Goal: Task Accomplishment & Management: Manage account settings

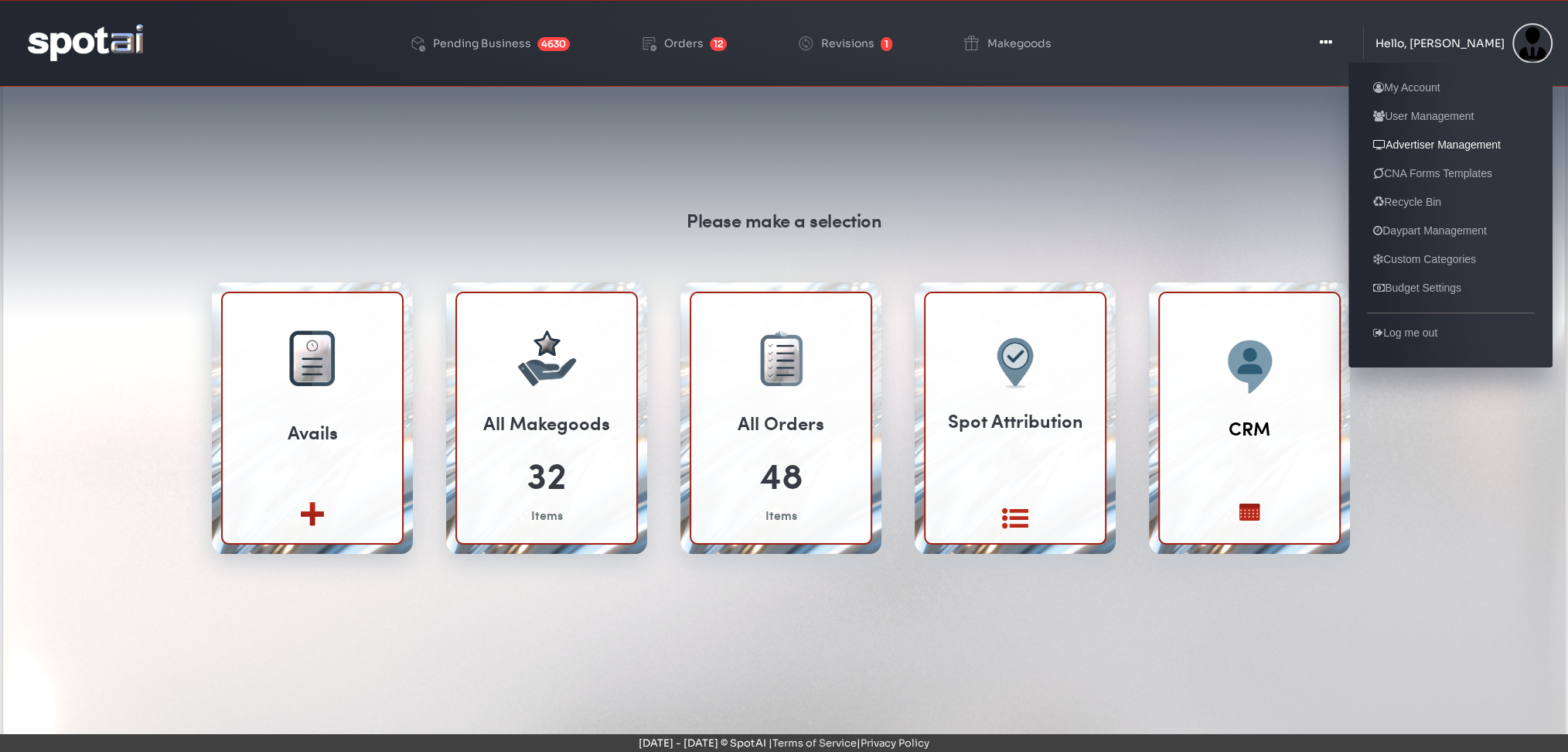
click at [1438, 144] on link "Advertiser Management" at bounding box center [1437, 145] width 140 height 19
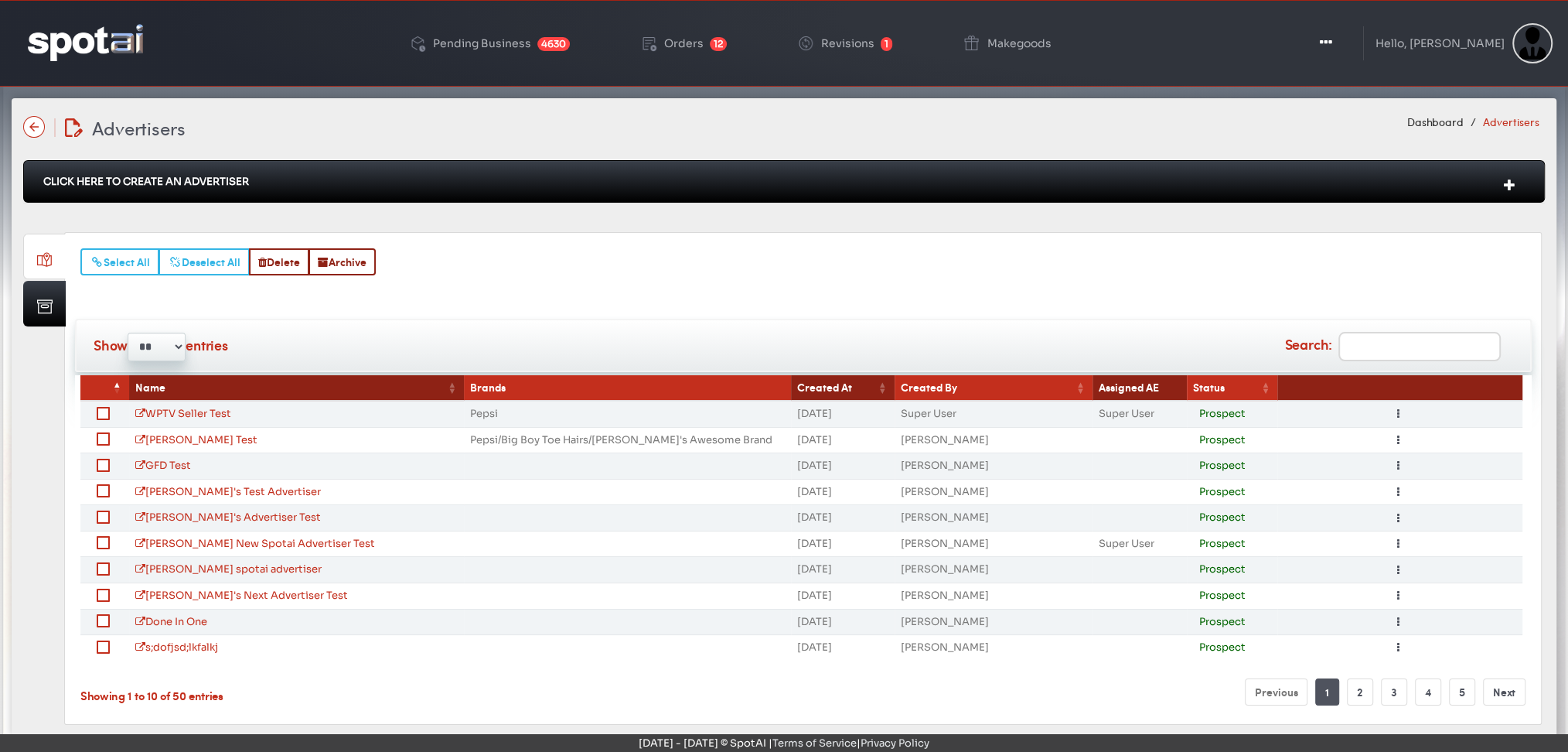
click at [823, 385] on th "Created At" at bounding box center [843, 388] width 104 height 25
click at [823, 385] on th "Created At" at bounding box center [838, 388] width 105 height 25
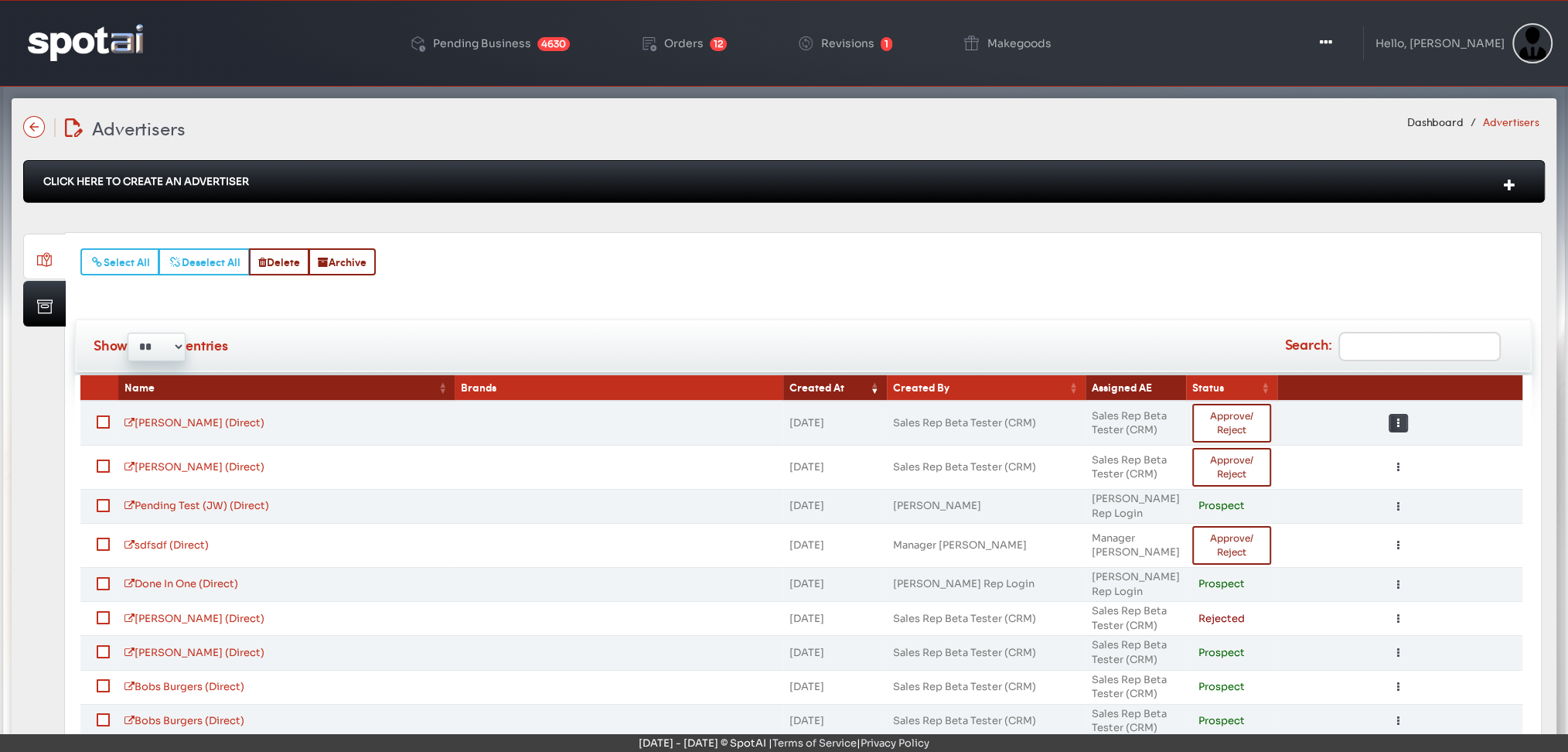
click at [1394, 417] on button "Toggle Dropdown" at bounding box center [1398, 423] width 20 height 19
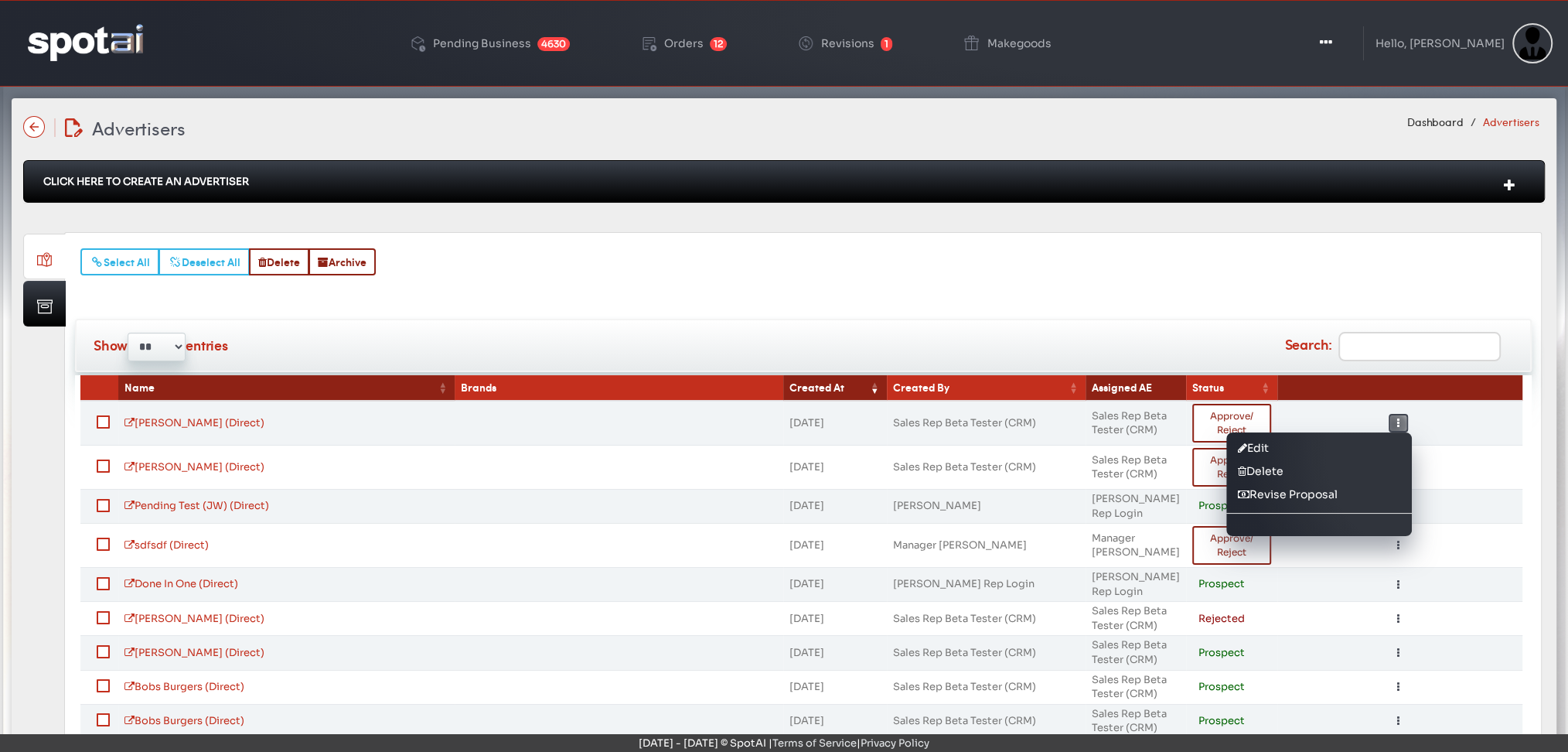
click at [1394, 418] on button "Toggle Dropdown" at bounding box center [1398, 423] width 20 height 19
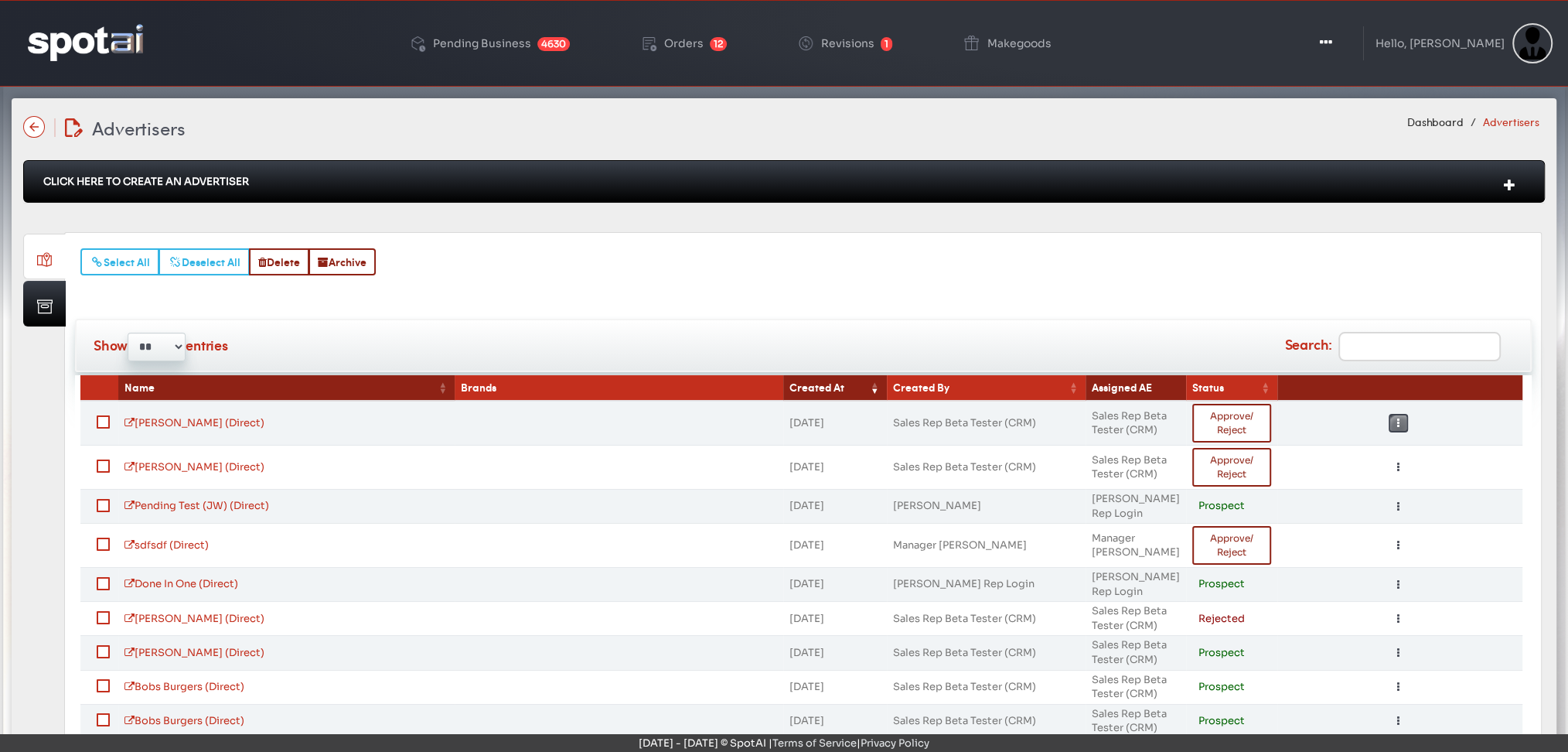
click at [1399, 422] on button "Toggle Dropdown" at bounding box center [1398, 423] width 20 height 19
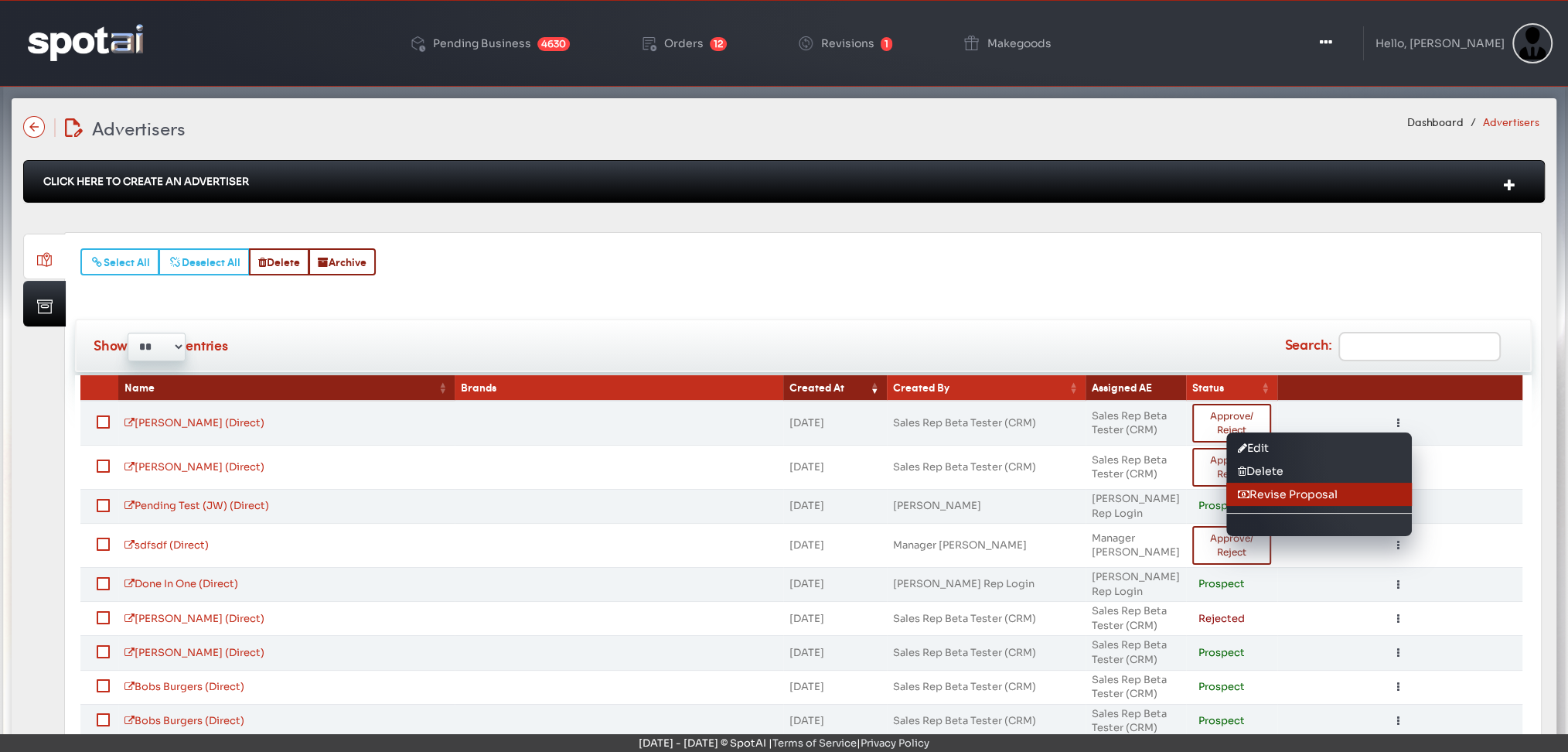
click at [1272, 489] on link "Revise Proposal" at bounding box center [1319, 493] width 186 height 23
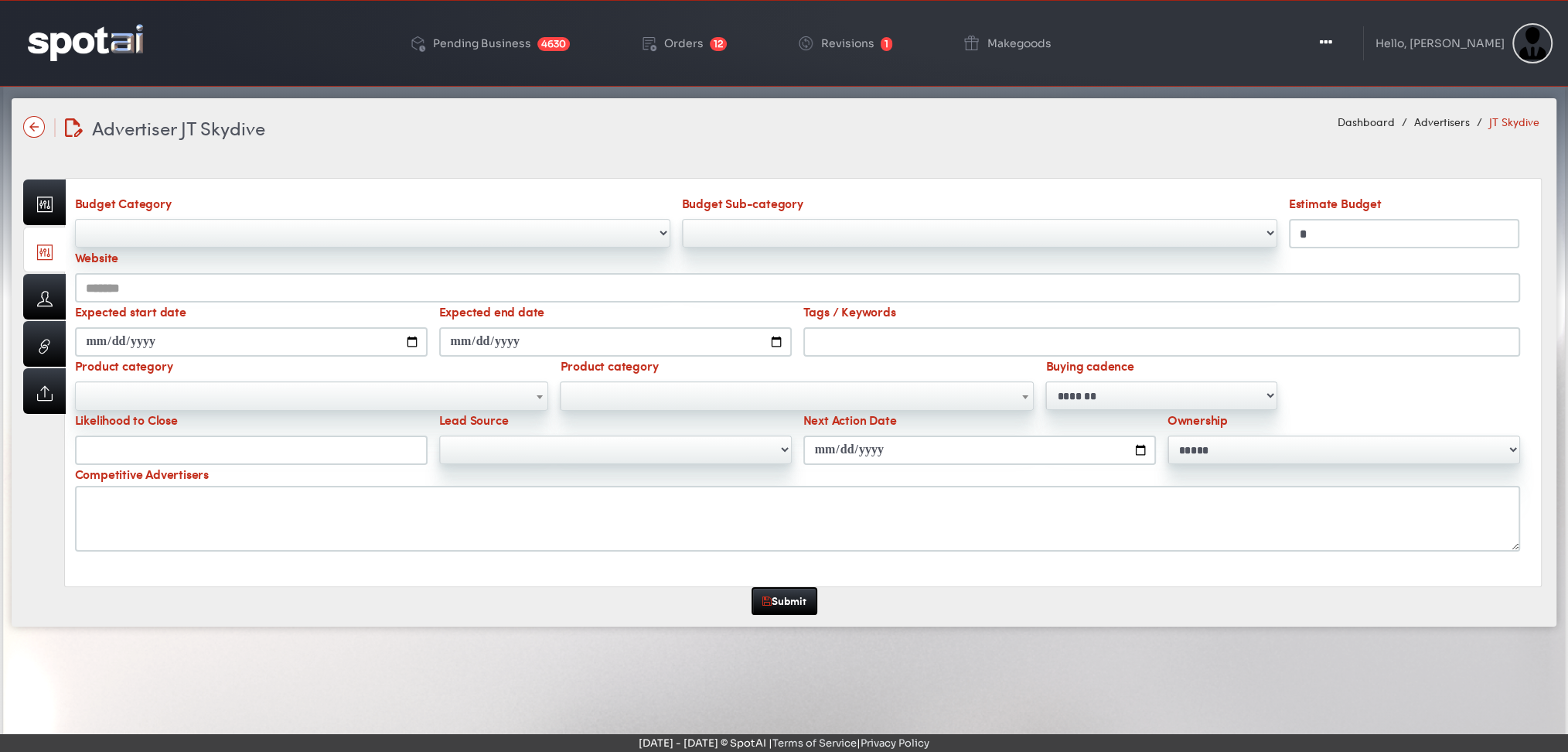
click at [1370, 237] on input "*" at bounding box center [1404, 233] width 231 height 29
click at [75, 35] on img at bounding box center [85, 42] width 115 height 36
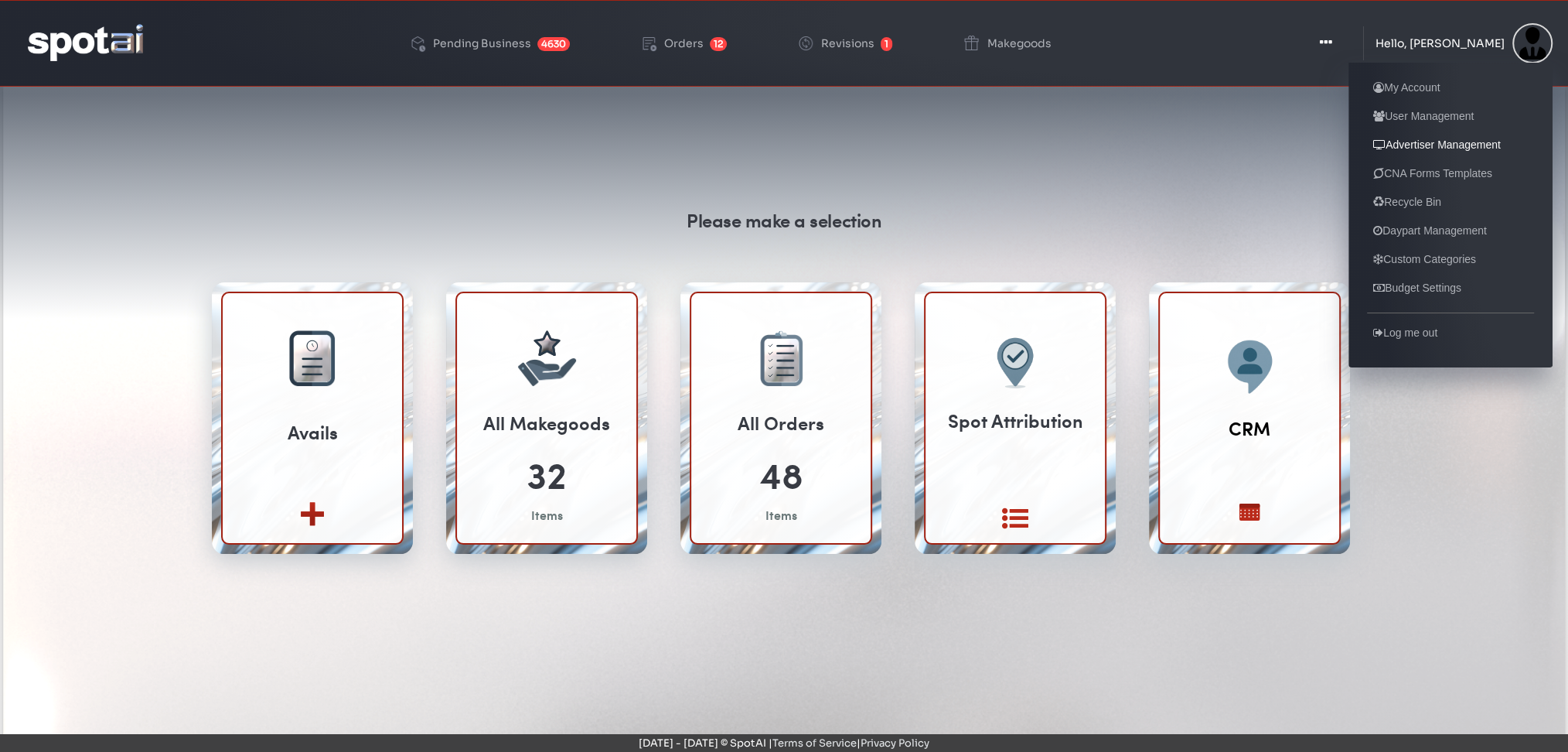
click at [1423, 149] on link "Advertiser Management" at bounding box center [1437, 145] width 140 height 19
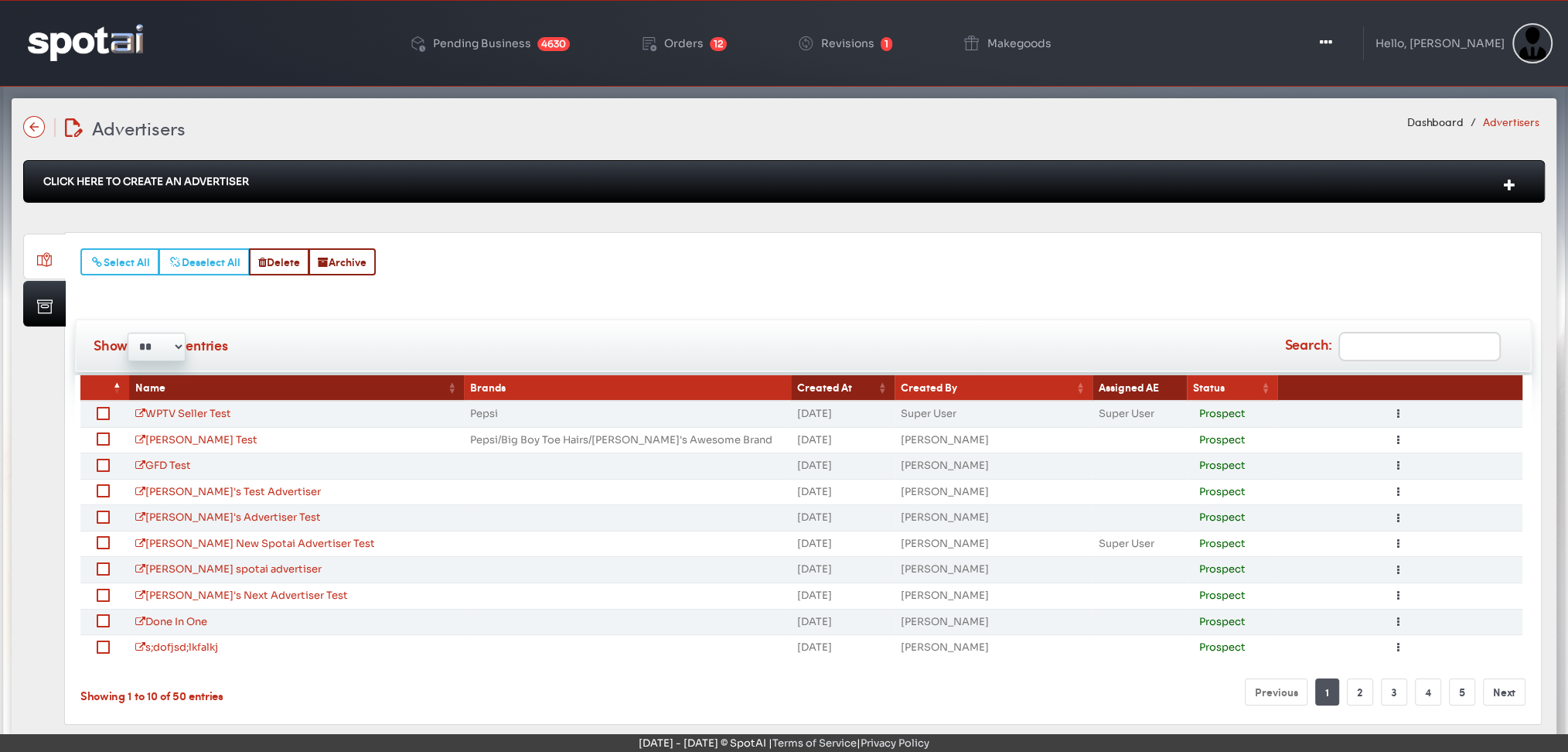
click at [825, 389] on th "Created At" at bounding box center [843, 388] width 104 height 25
click at [825, 389] on th "Created At" at bounding box center [838, 388] width 105 height 25
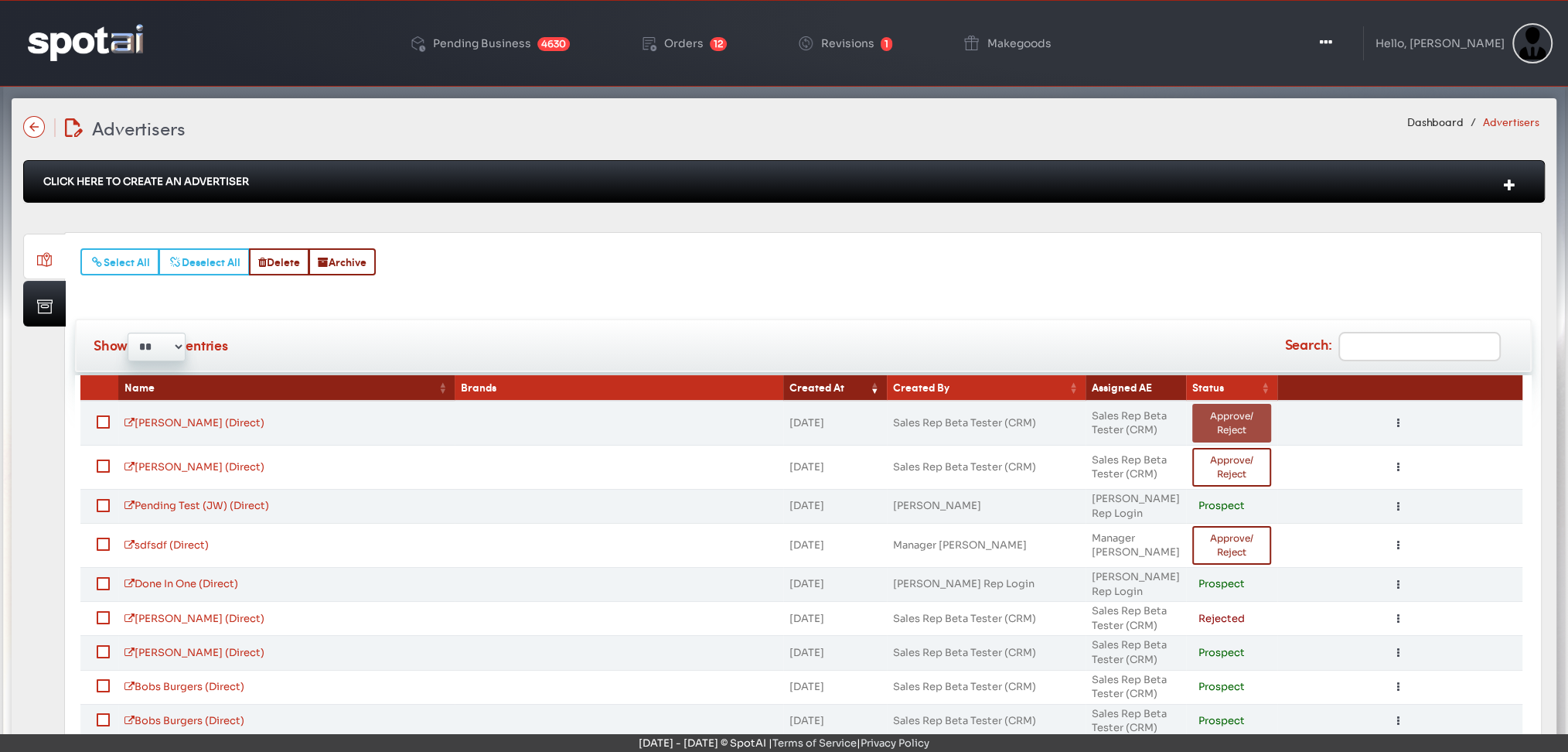
click at [1216, 419] on button "Approve/ Reject" at bounding box center [1231, 422] width 79 height 39
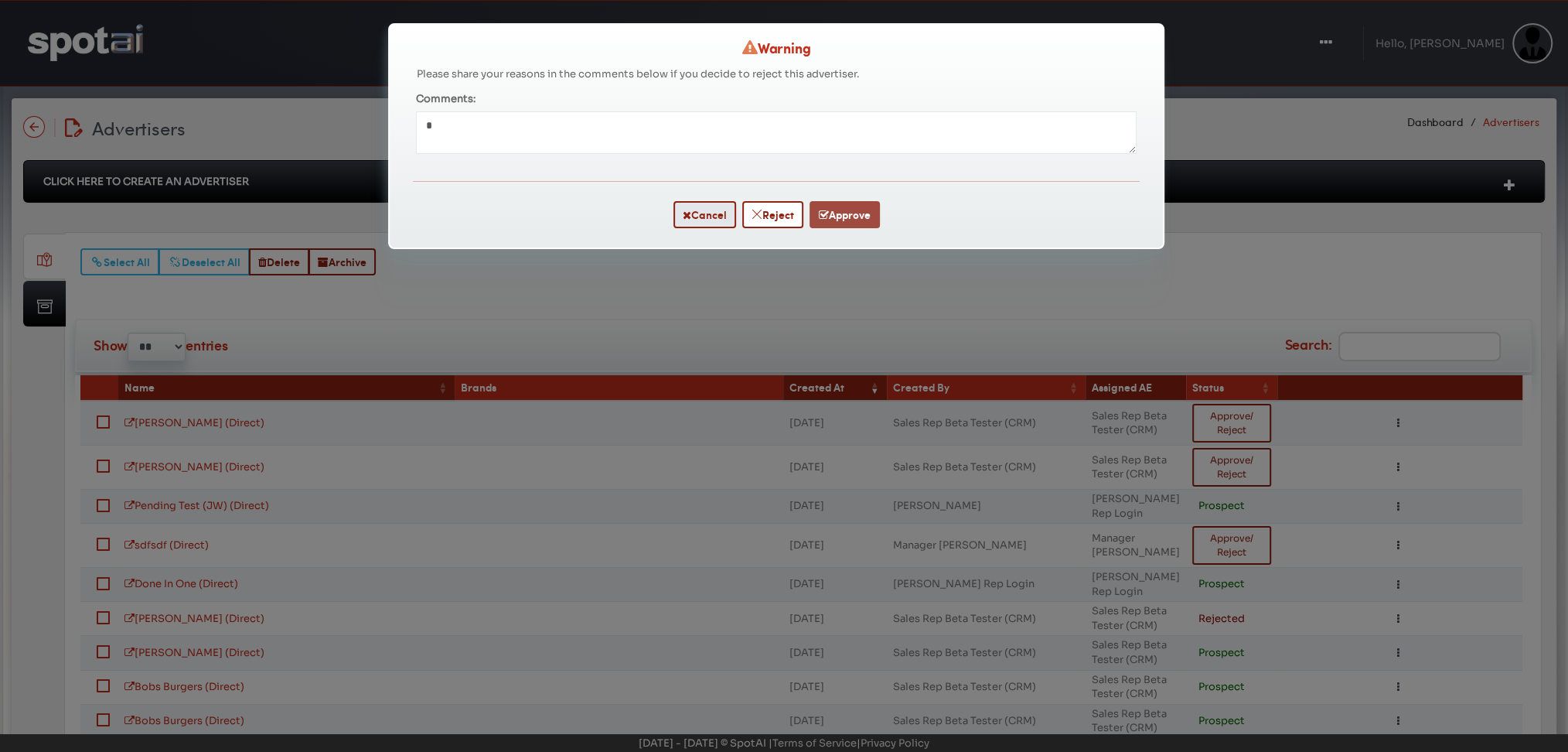
click at [846, 216] on button "Approve" at bounding box center [844, 215] width 70 height 27
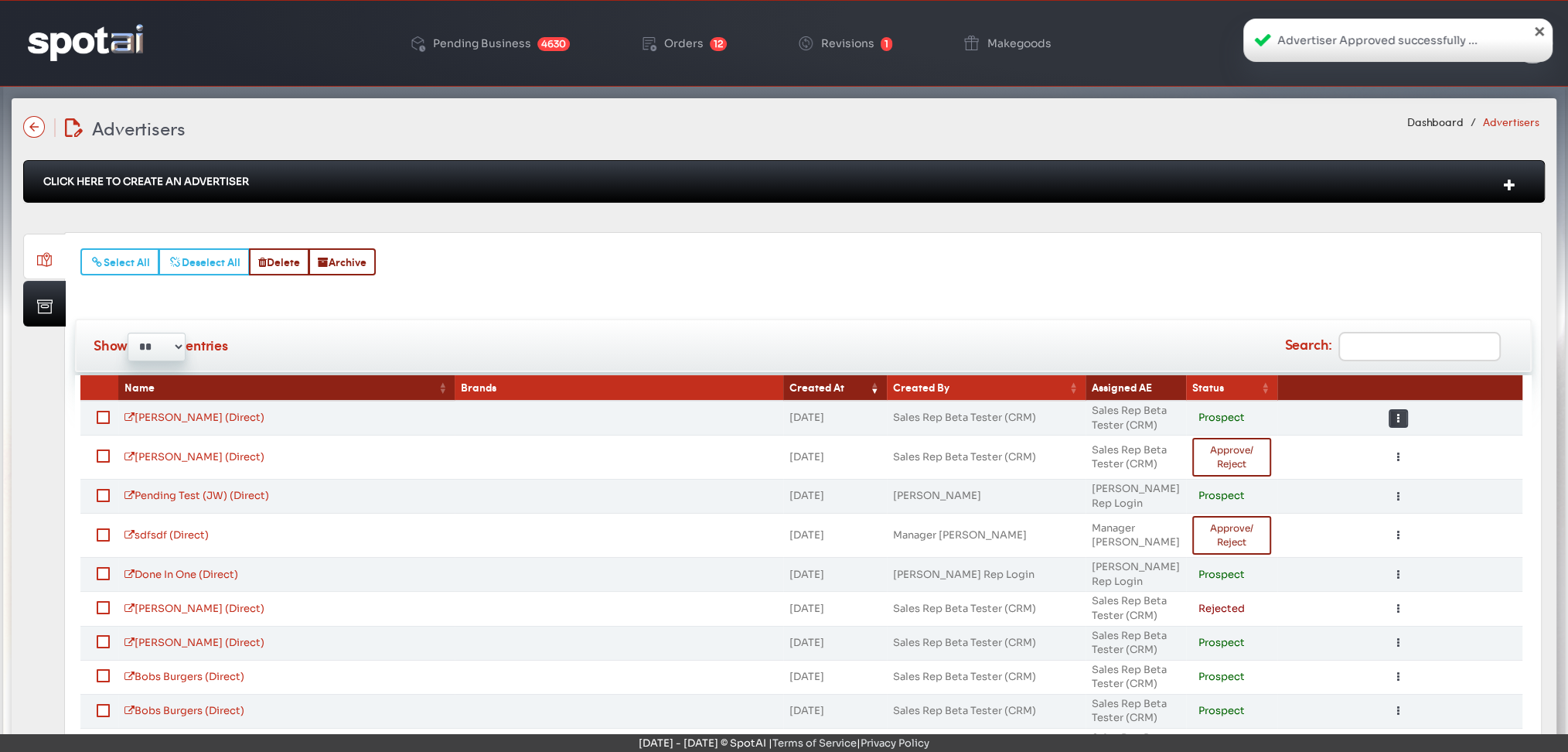
click at [1399, 412] on button "Toggle Dropdown" at bounding box center [1398, 418] width 20 height 19
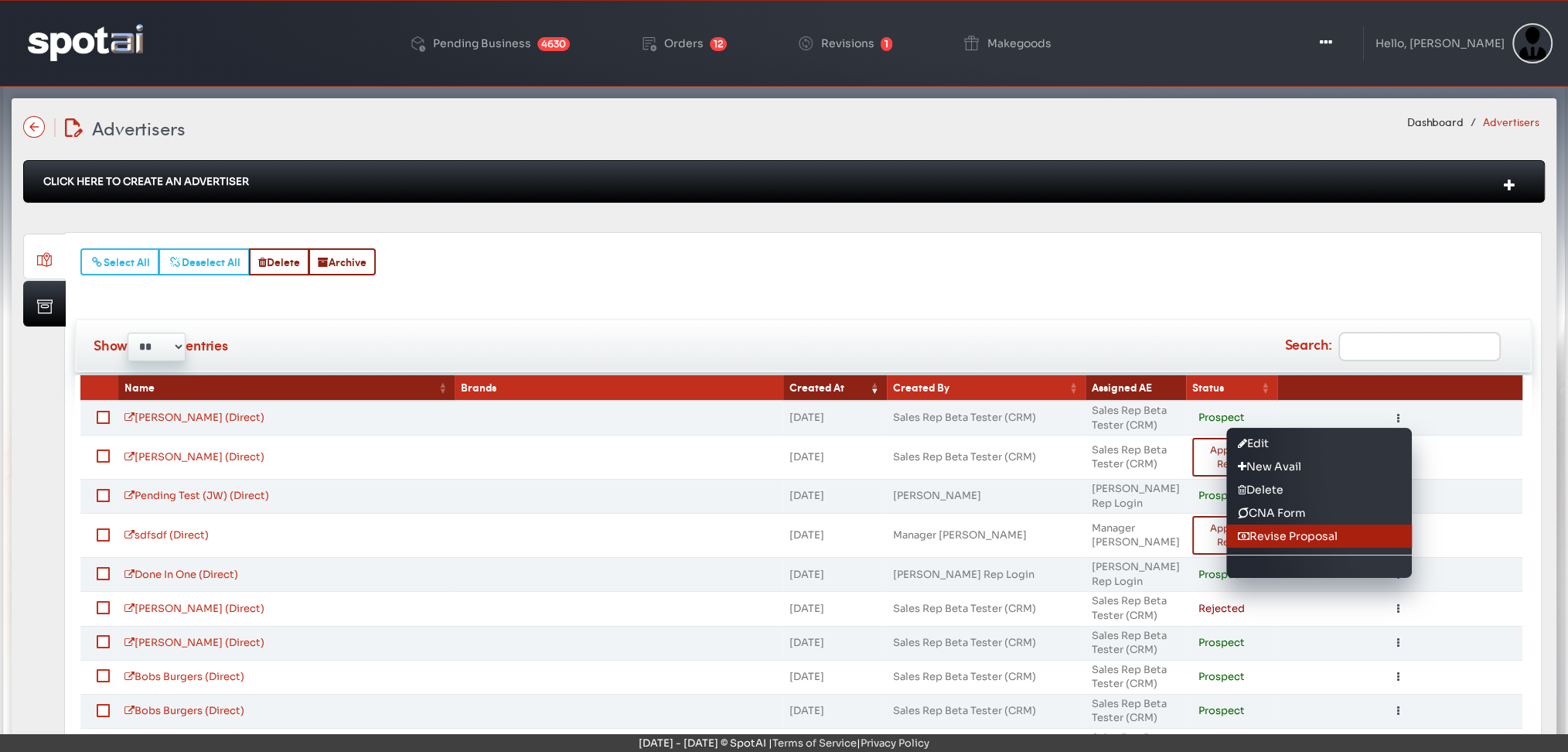
click at [1261, 533] on link "Revise Proposal" at bounding box center [1319, 536] width 186 height 23
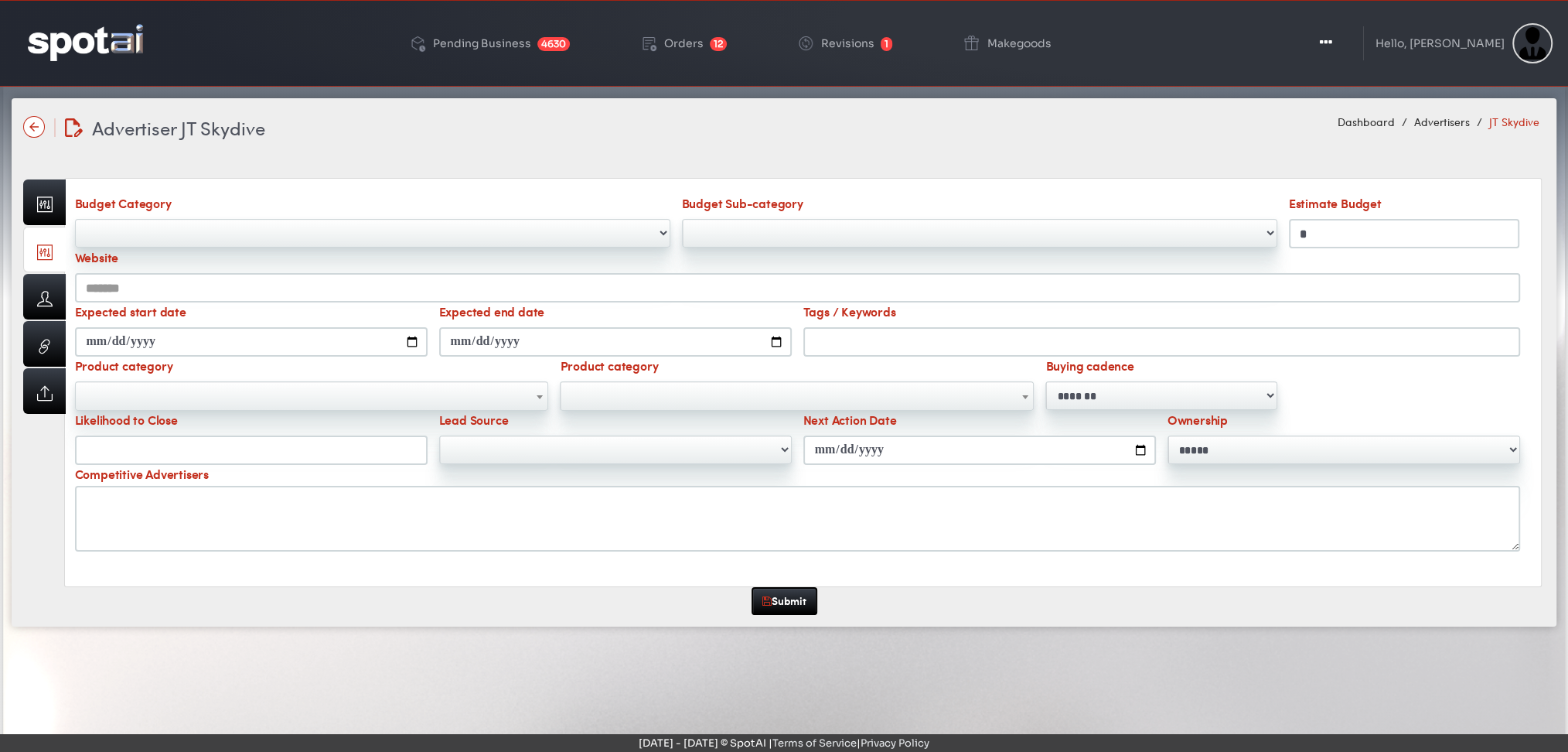
click at [1364, 234] on input "*" at bounding box center [1404, 233] width 231 height 29
click at [46, 52] on img at bounding box center [85, 42] width 115 height 36
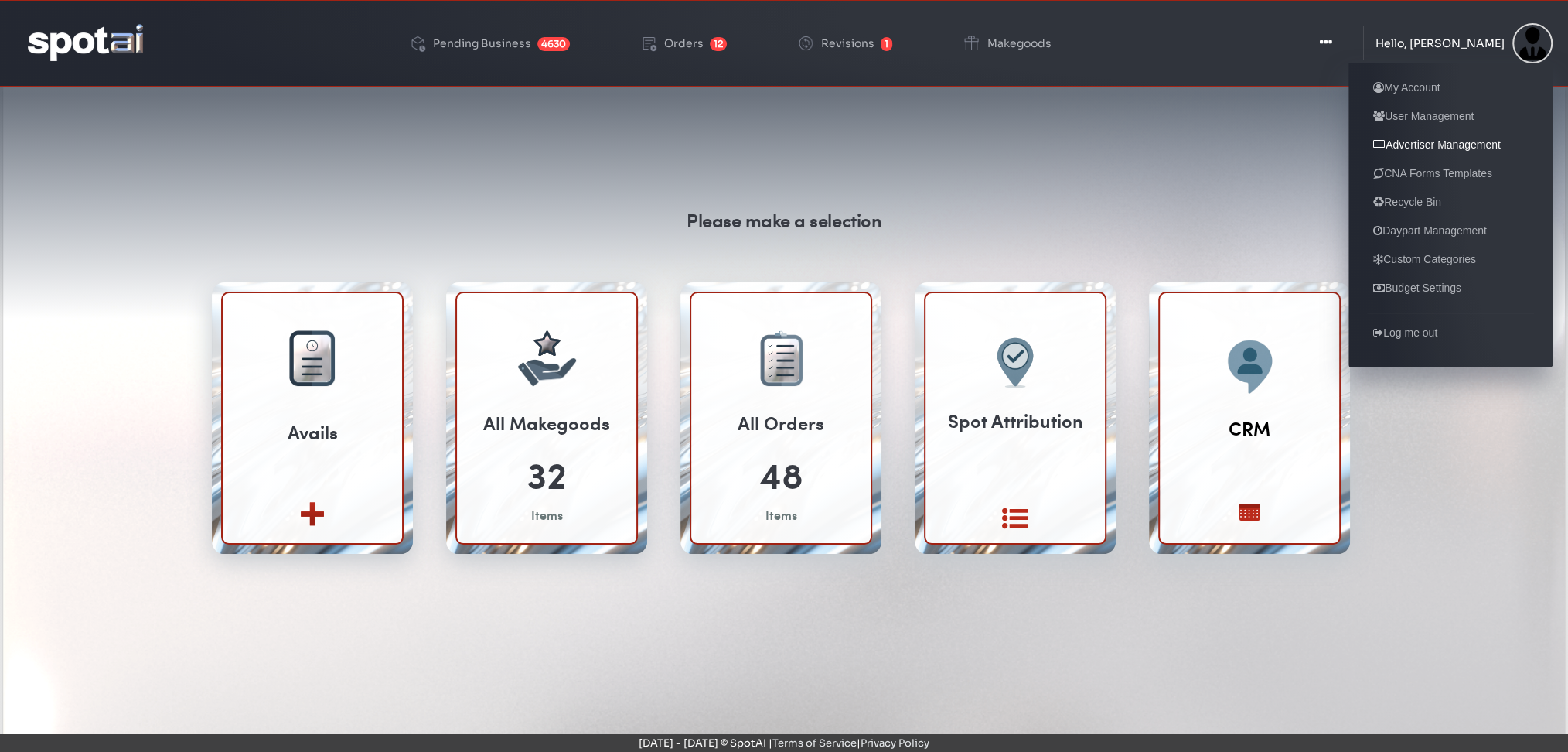
click at [1415, 149] on link "Advertiser Management" at bounding box center [1437, 145] width 140 height 19
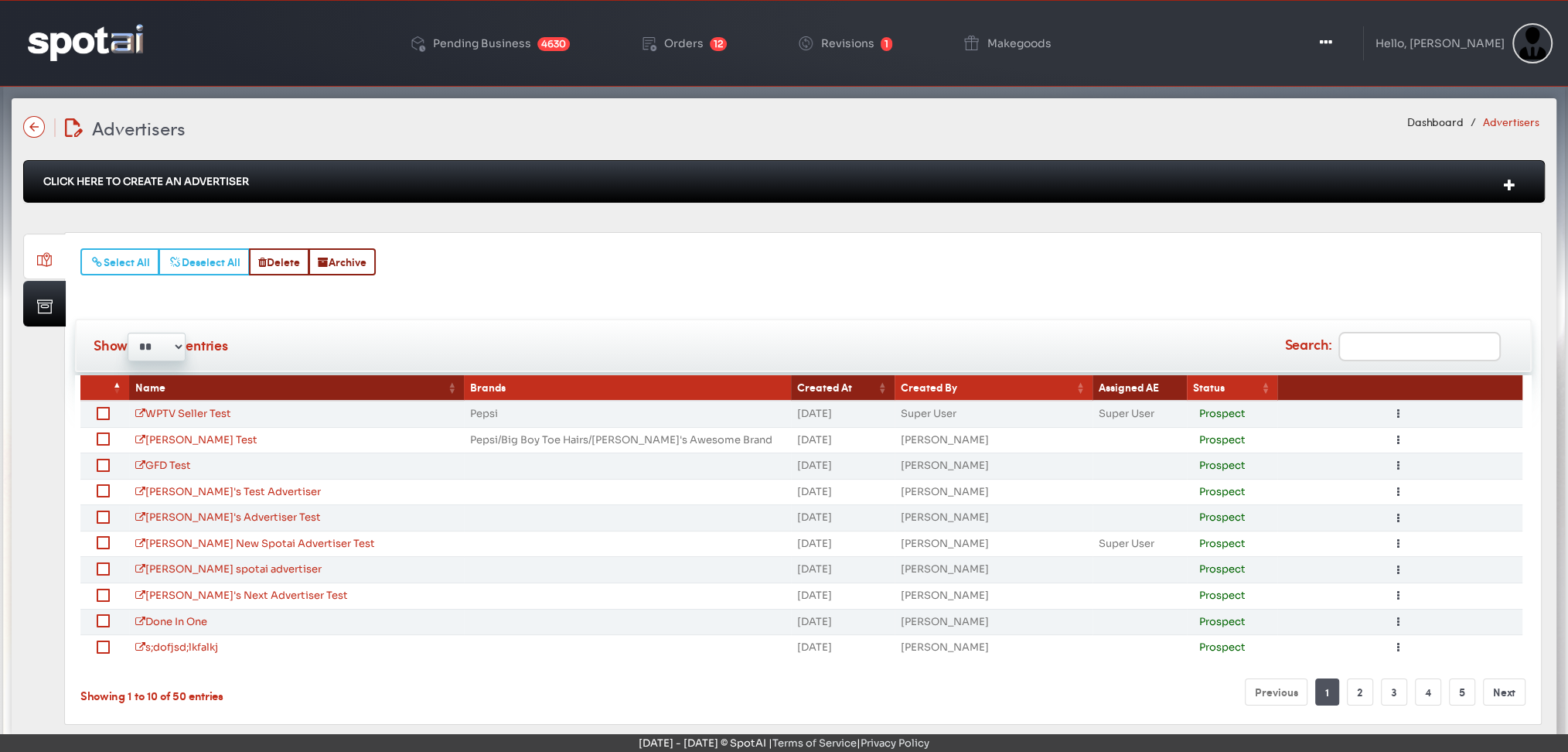
click at [814, 384] on th "Created At" at bounding box center [843, 388] width 104 height 25
click at [814, 384] on th "Created At" at bounding box center [838, 388] width 105 height 25
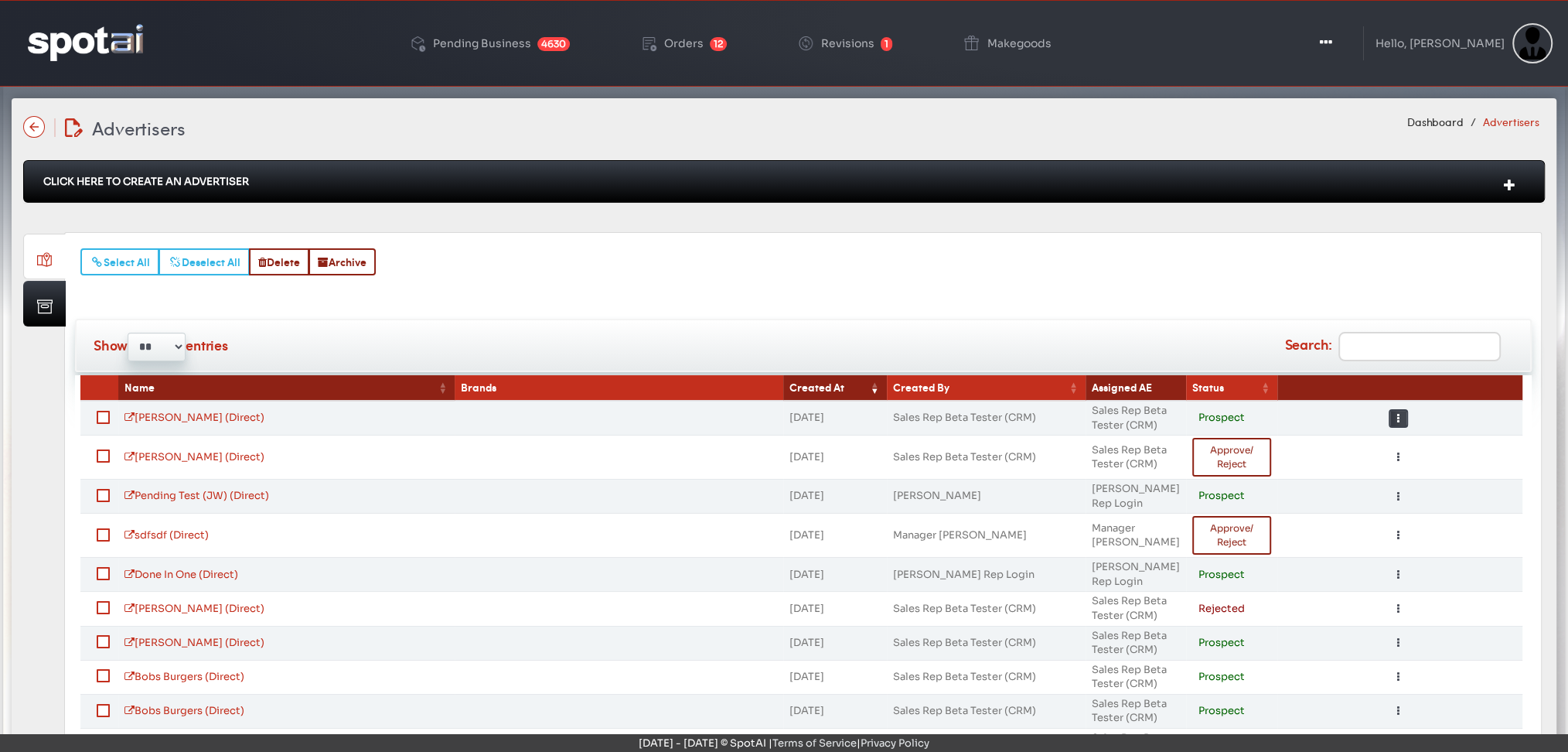
click at [1393, 410] on button "Toggle Dropdown" at bounding box center [1398, 418] width 20 height 19
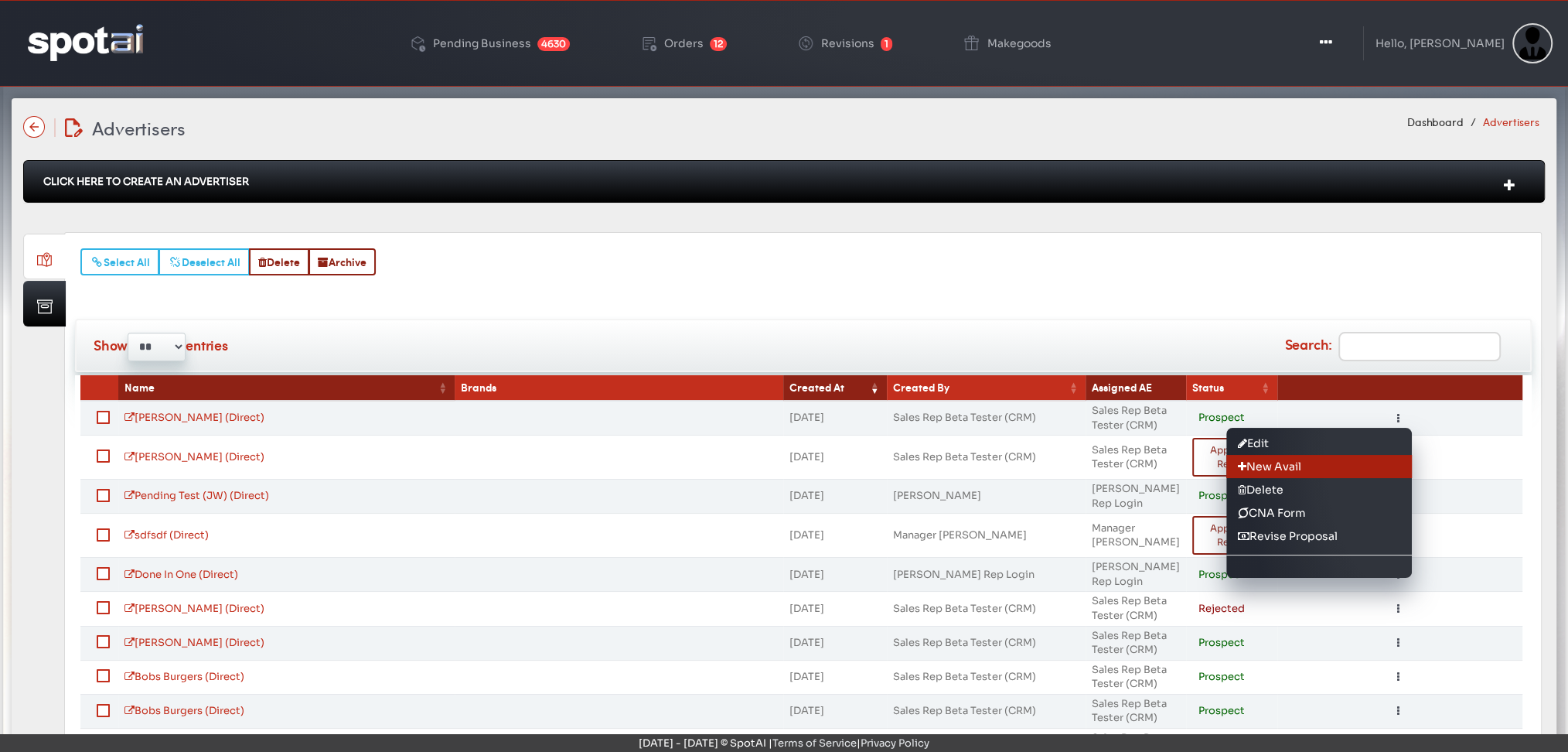
click at [1252, 462] on link "New Avail" at bounding box center [1319, 466] width 186 height 23
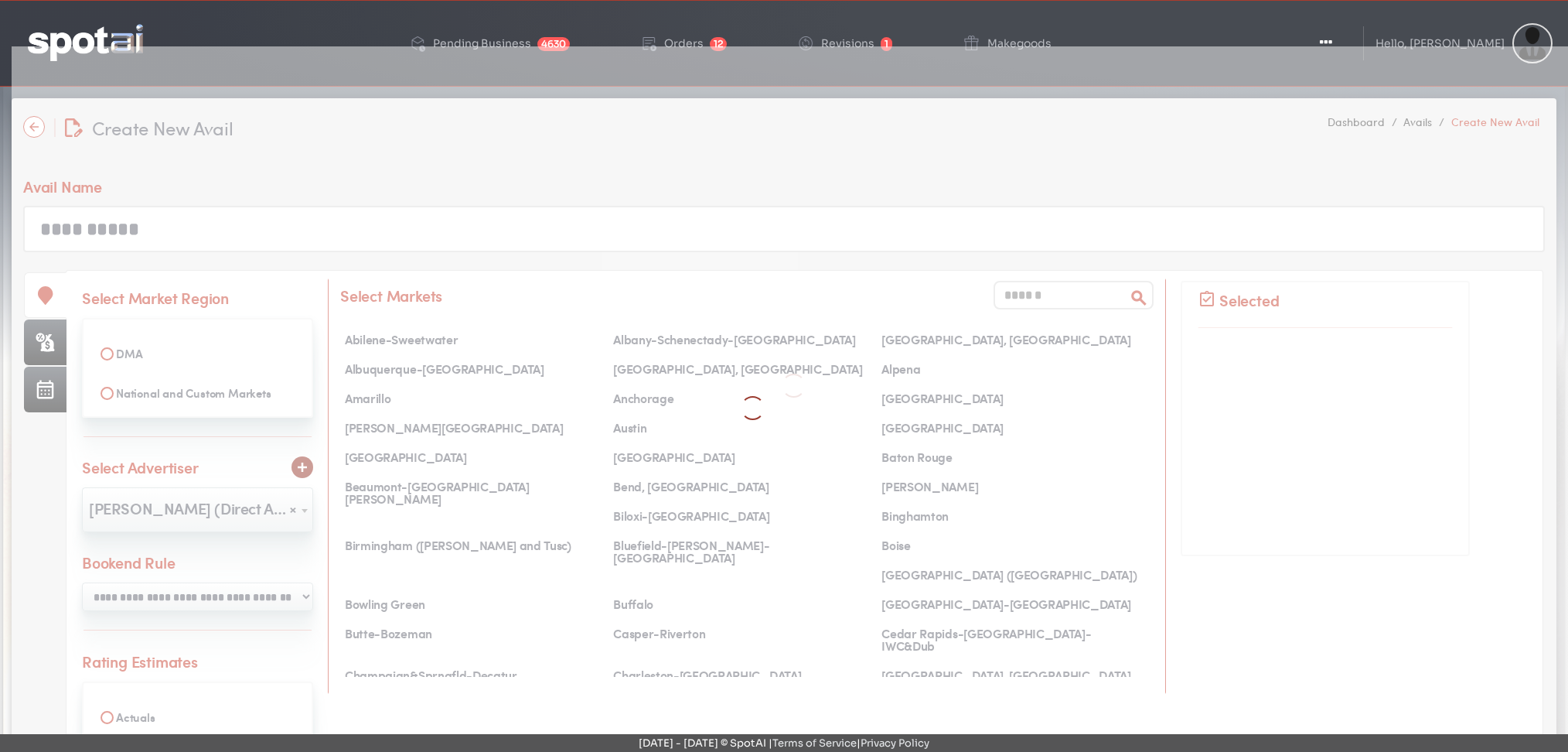
select select
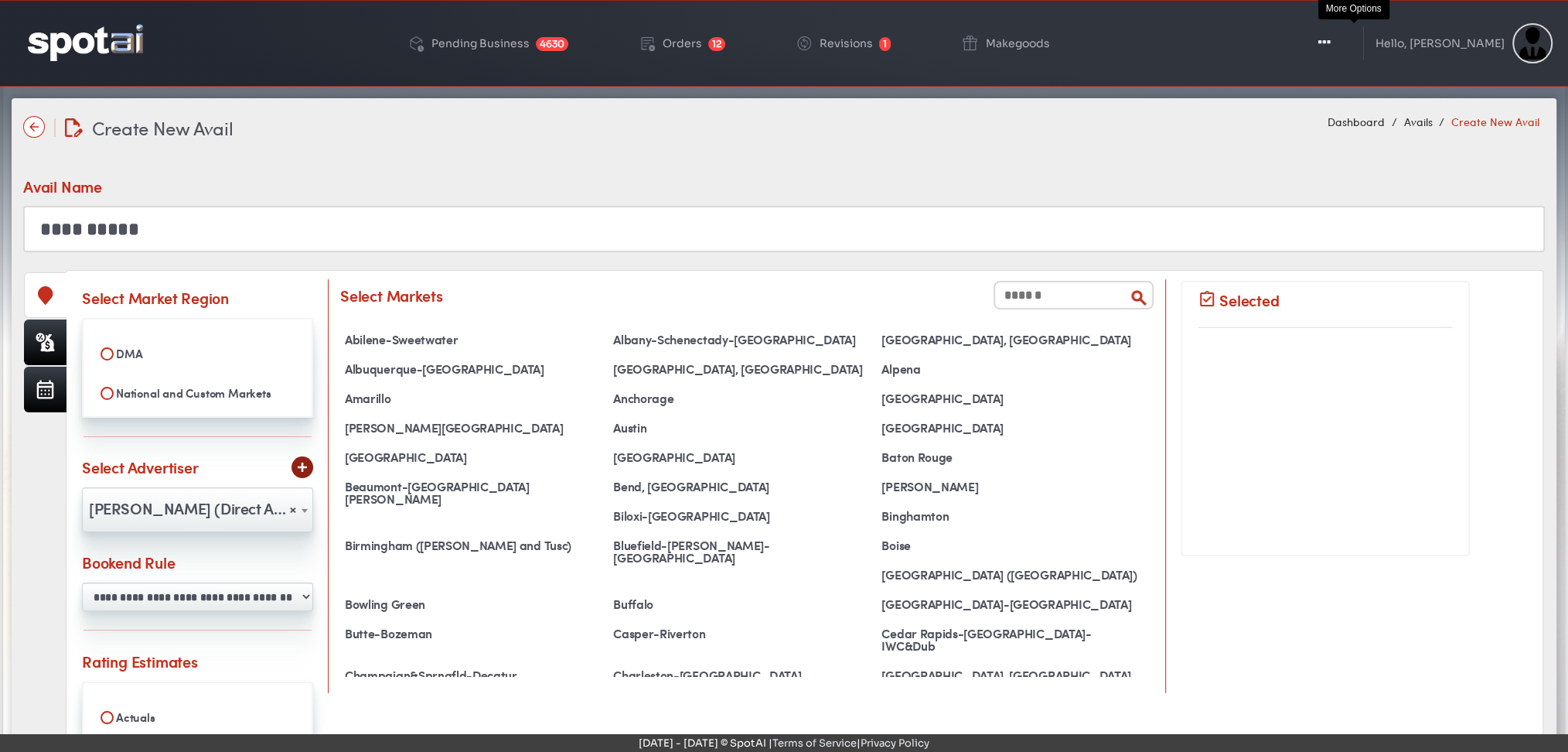
click at [1331, 42] on icon "button" at bounding box center [1324, 42] width 13 height 16
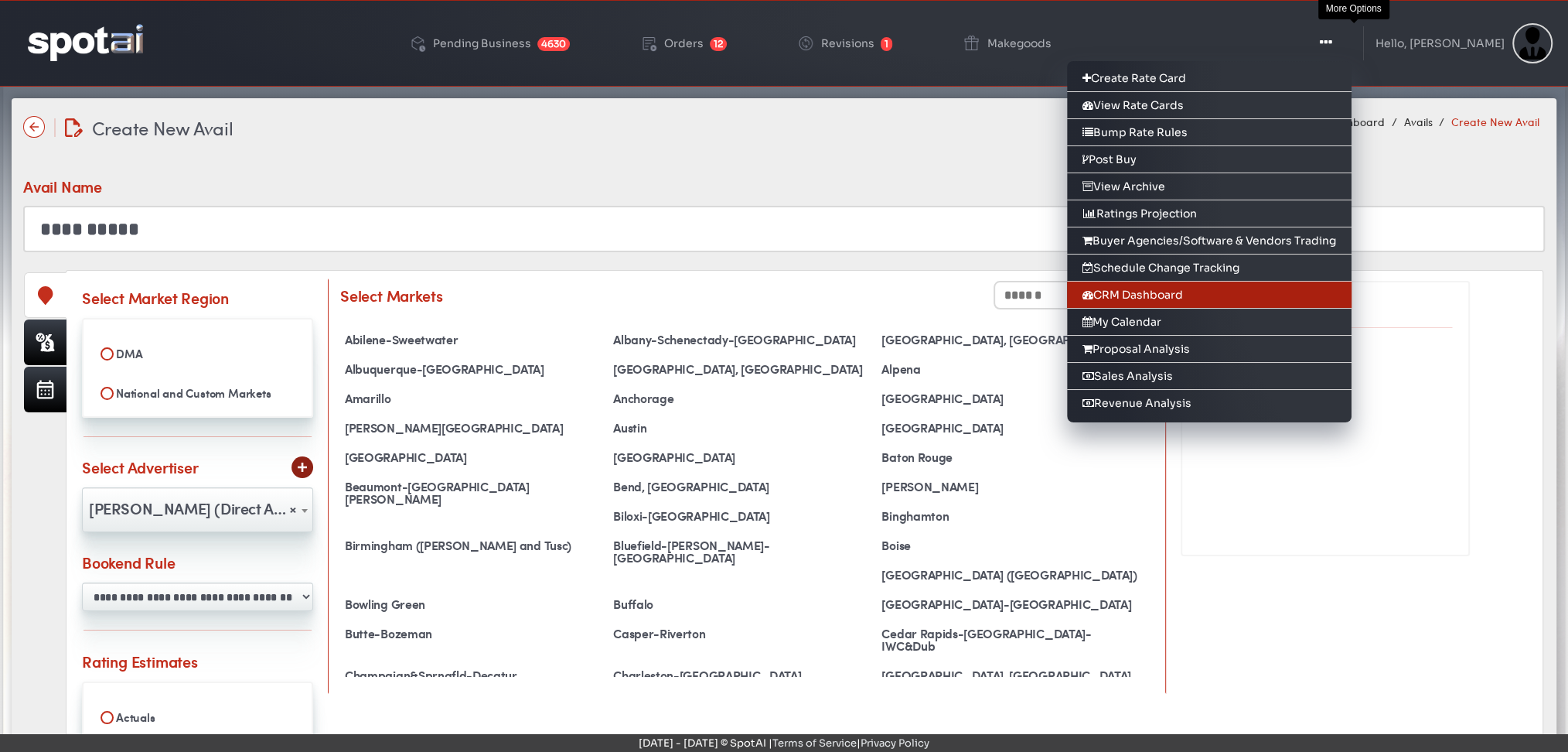
click at [1183, 285] on link "CRM Dashboard" at bounding box center [1209, 295] width 285 height 27
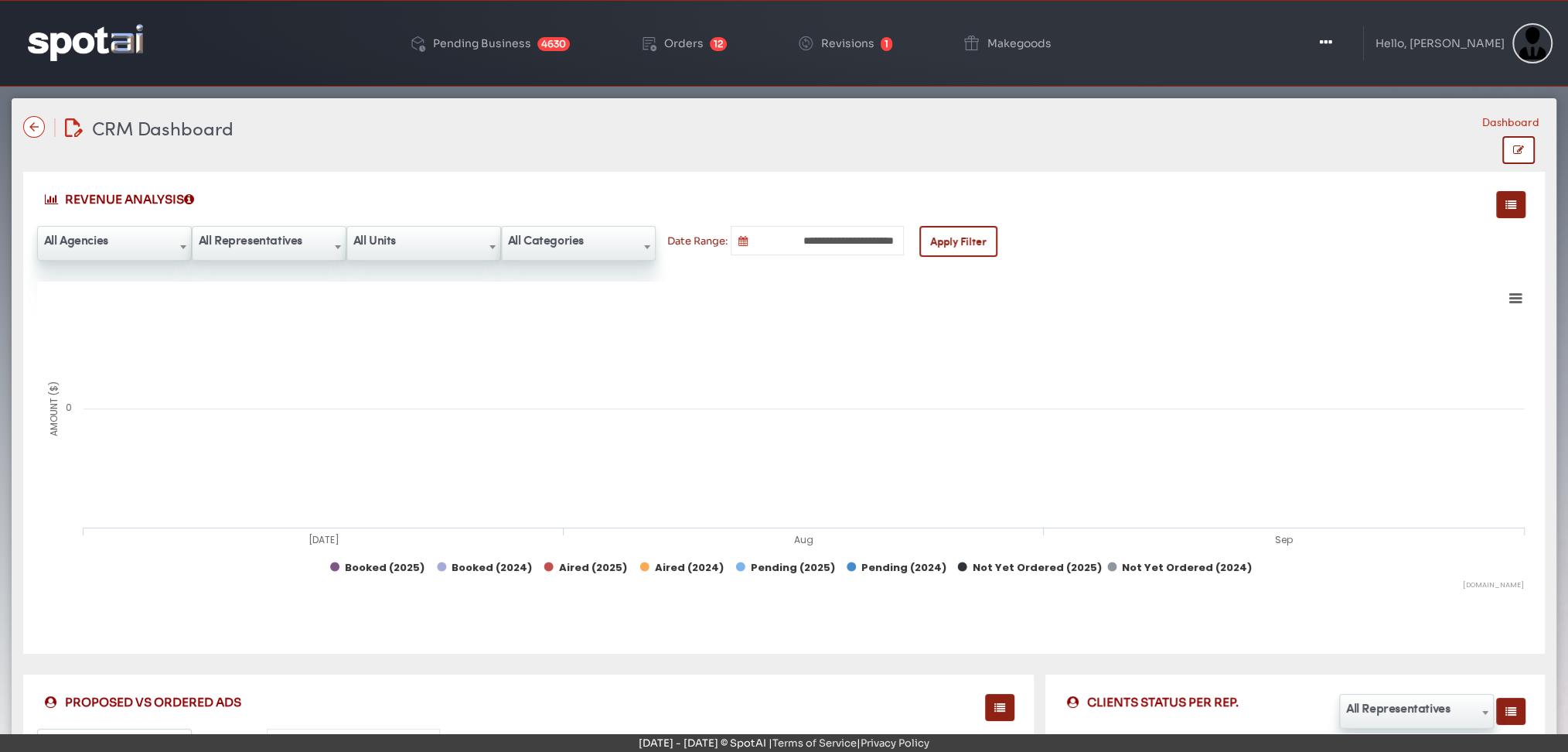
click at [1227, 119] on div "CRM Dashboard CRM Dashboard Dashboard" at bounding box center [783, 127] width 1522 height 27
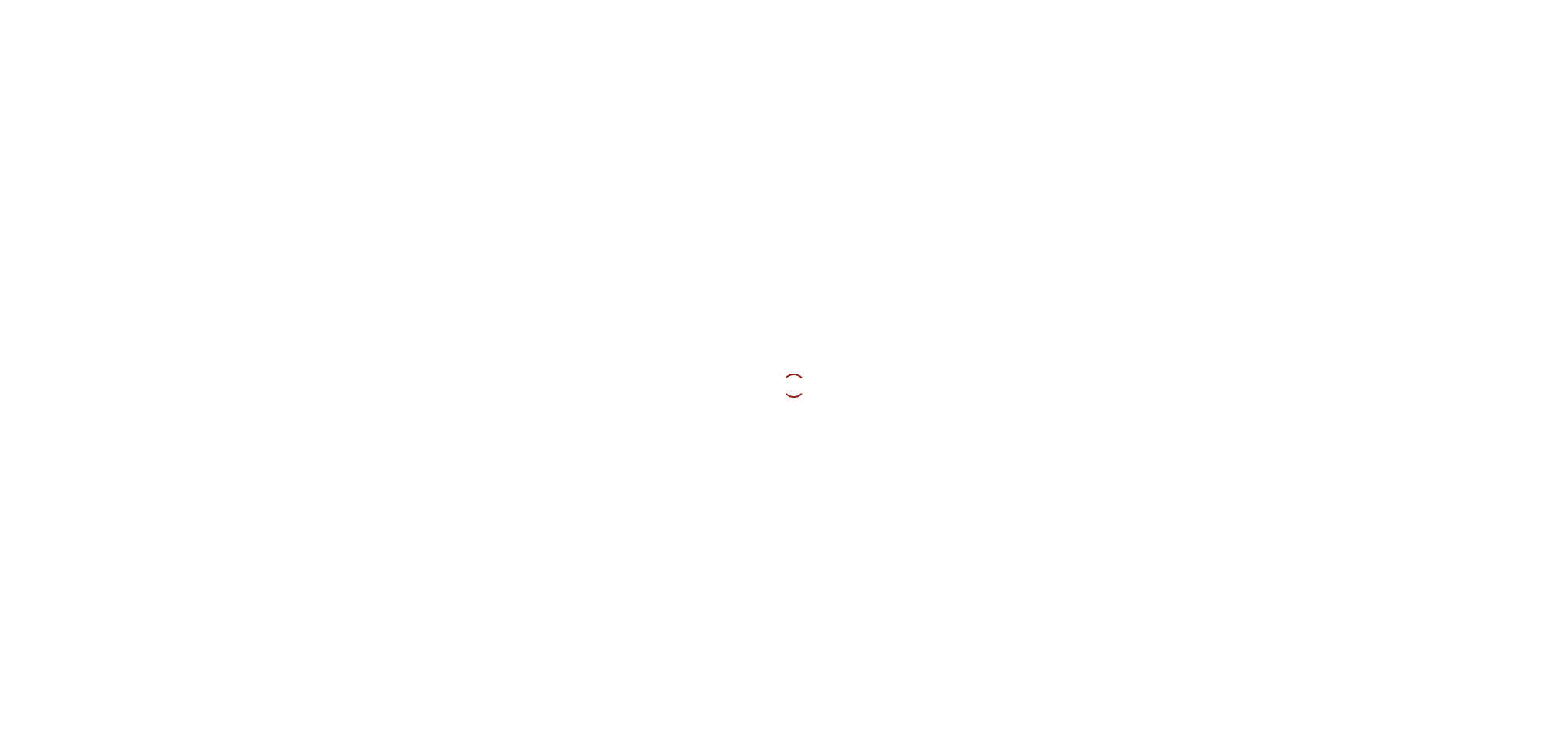
type input "**********"
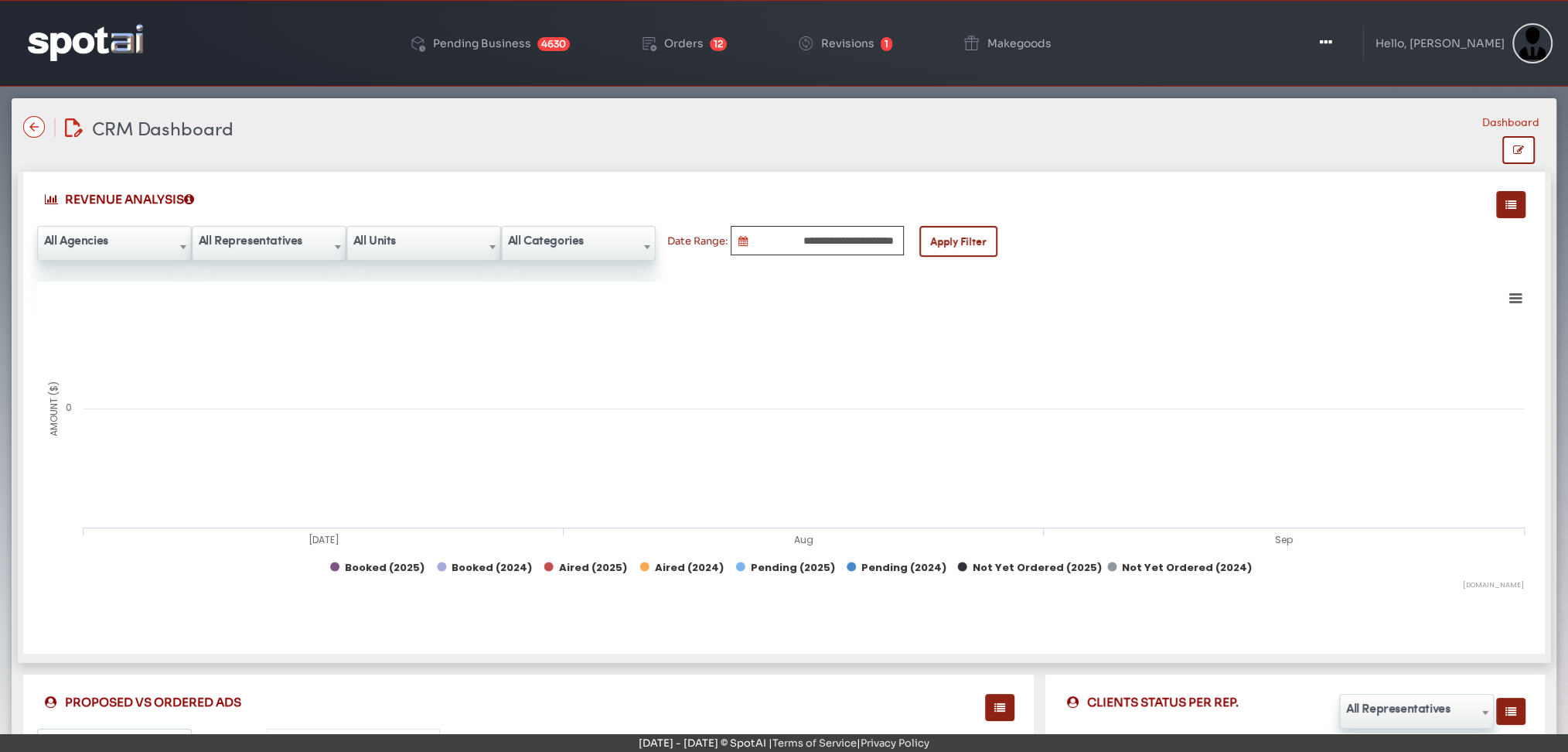
click at [775, 235] on input "**********" at bounding box center [817, 240] width 173 height 29
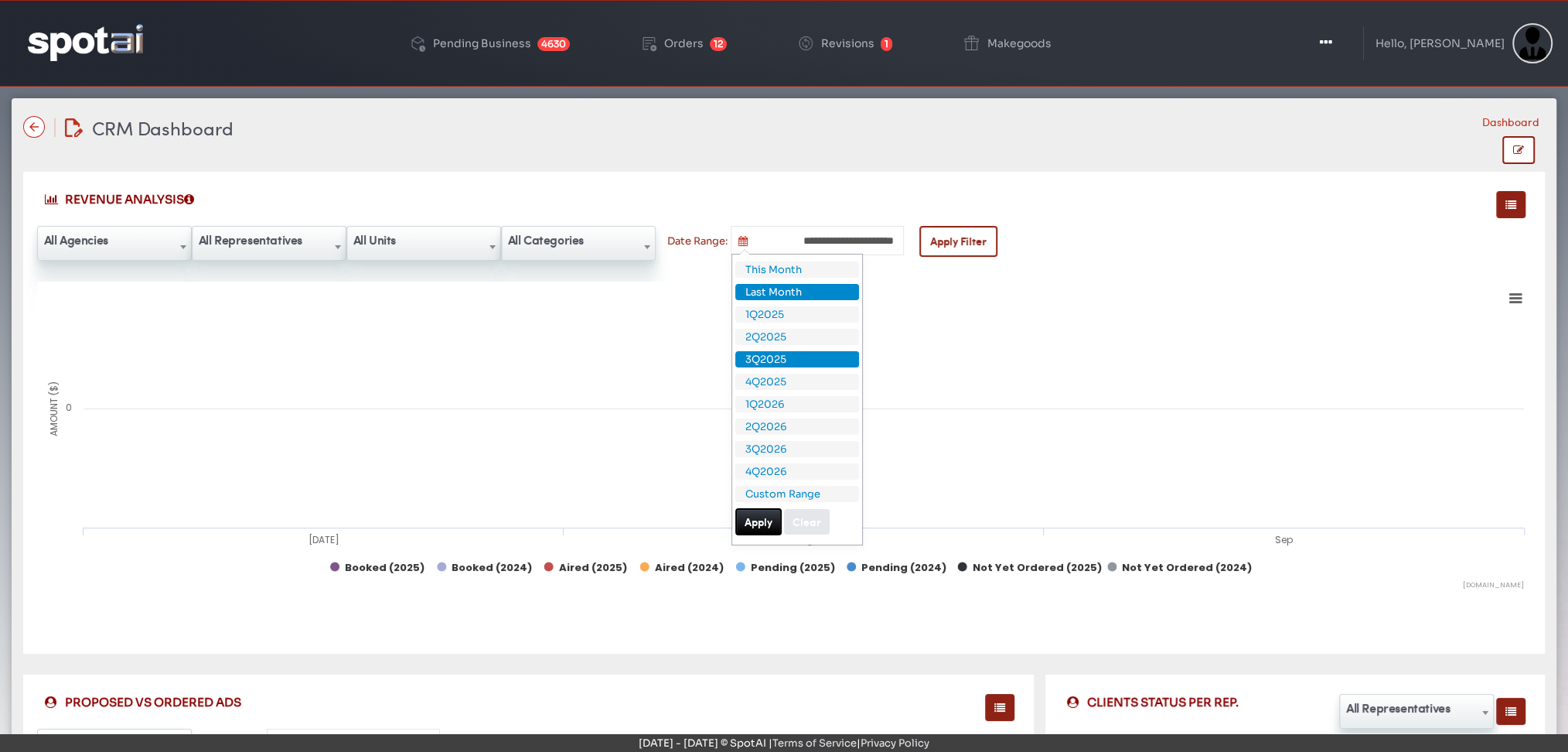
click at [774, 297] on li "Last Month" at bounding box center [797, 292] width 123 height 17
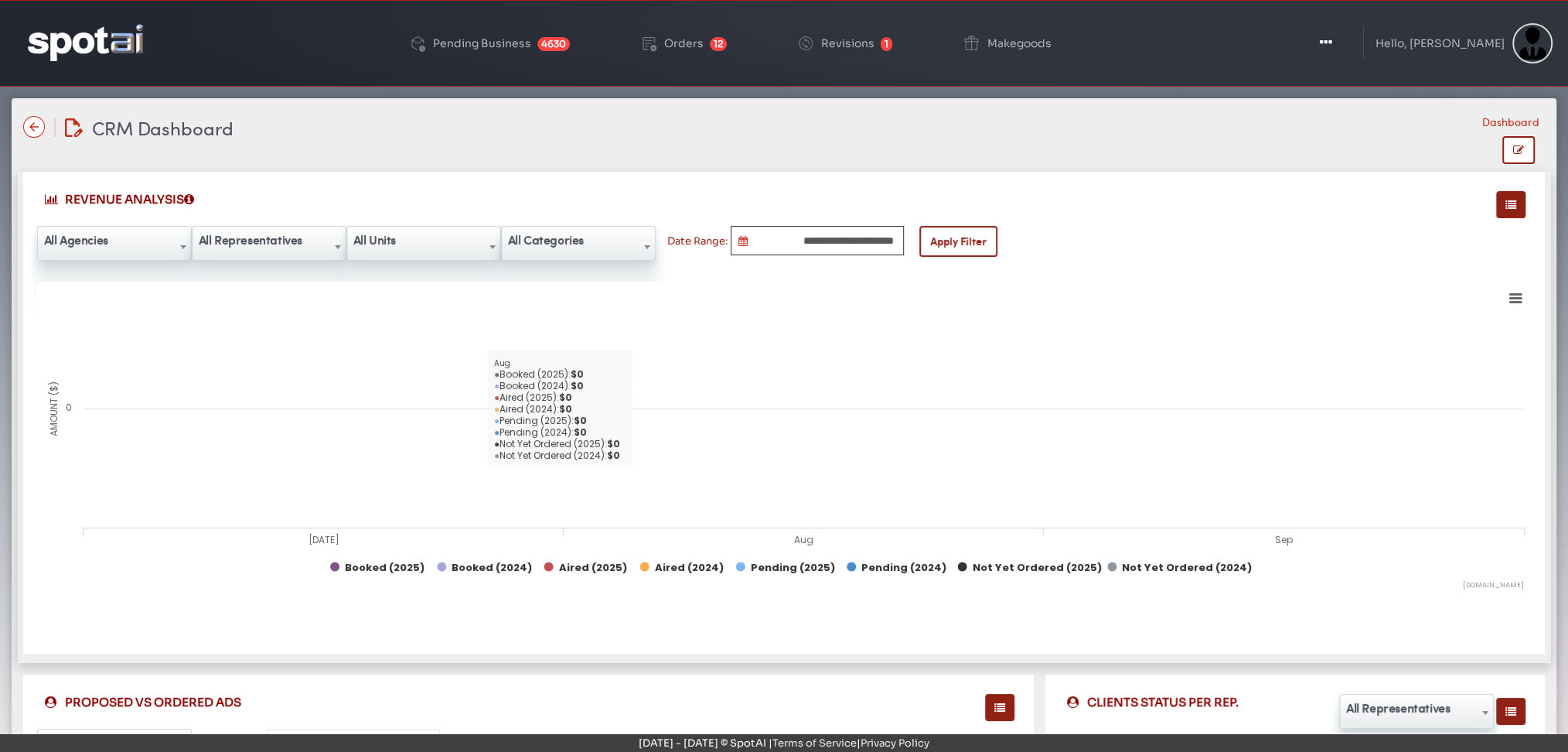
click at [792, 234] on input "**********" at bounding box center [817, 240] width 173 height 29
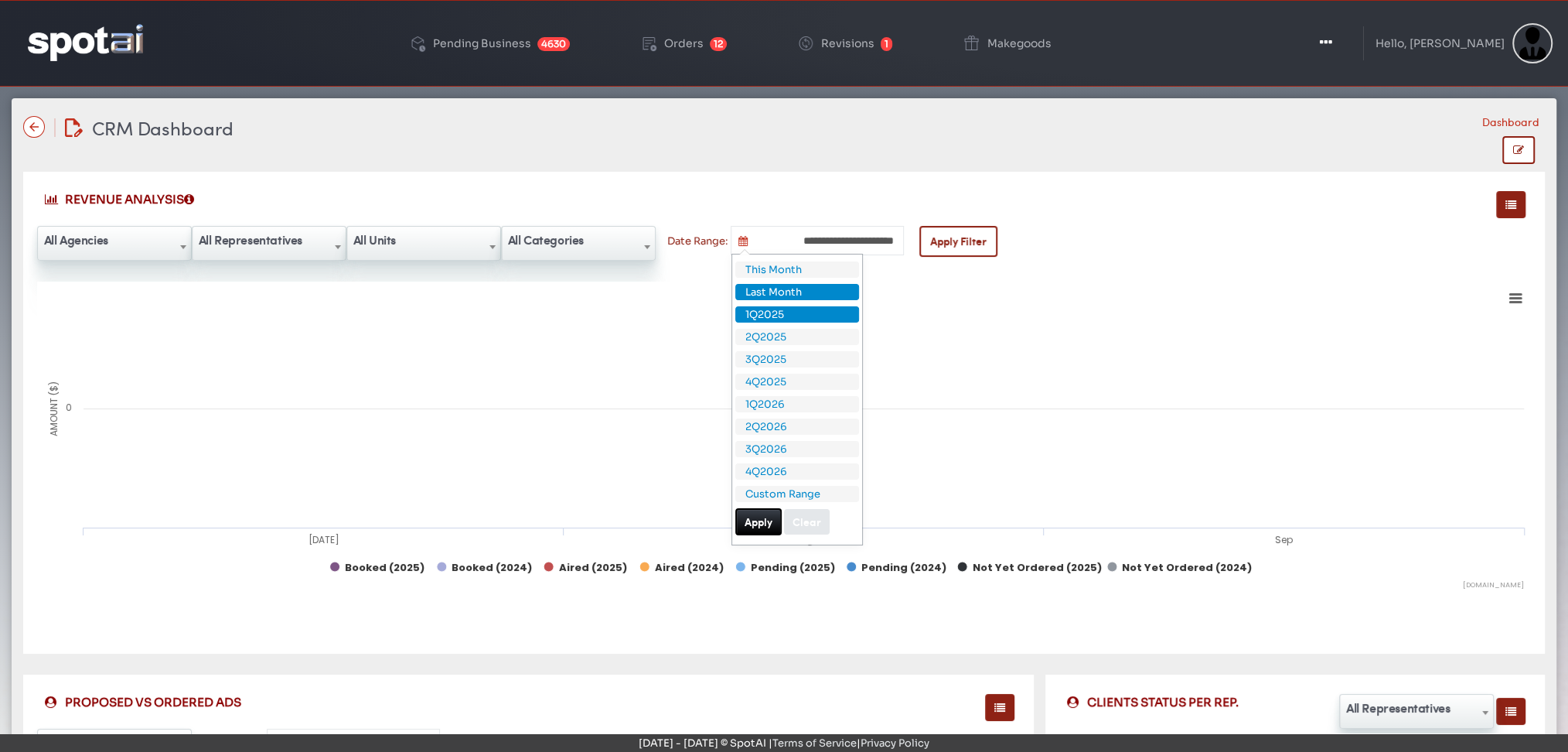
click at [784, 311] on li "1Q2025" at bounding box center [797, 314] width 123 height 17
type input "**********"
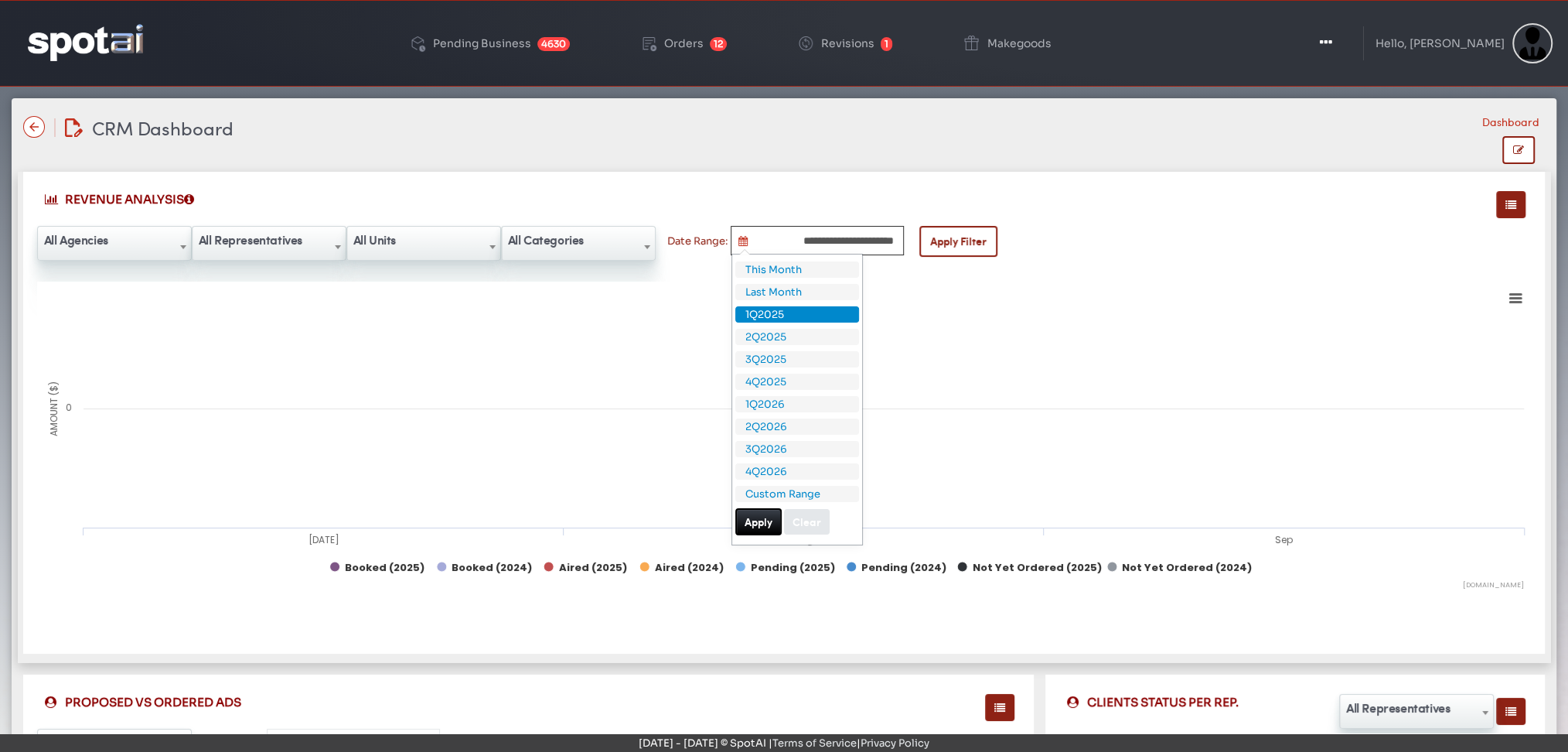
click at [796, 242] on input "**********" at bounding box center [817, 240] width 173 height 29
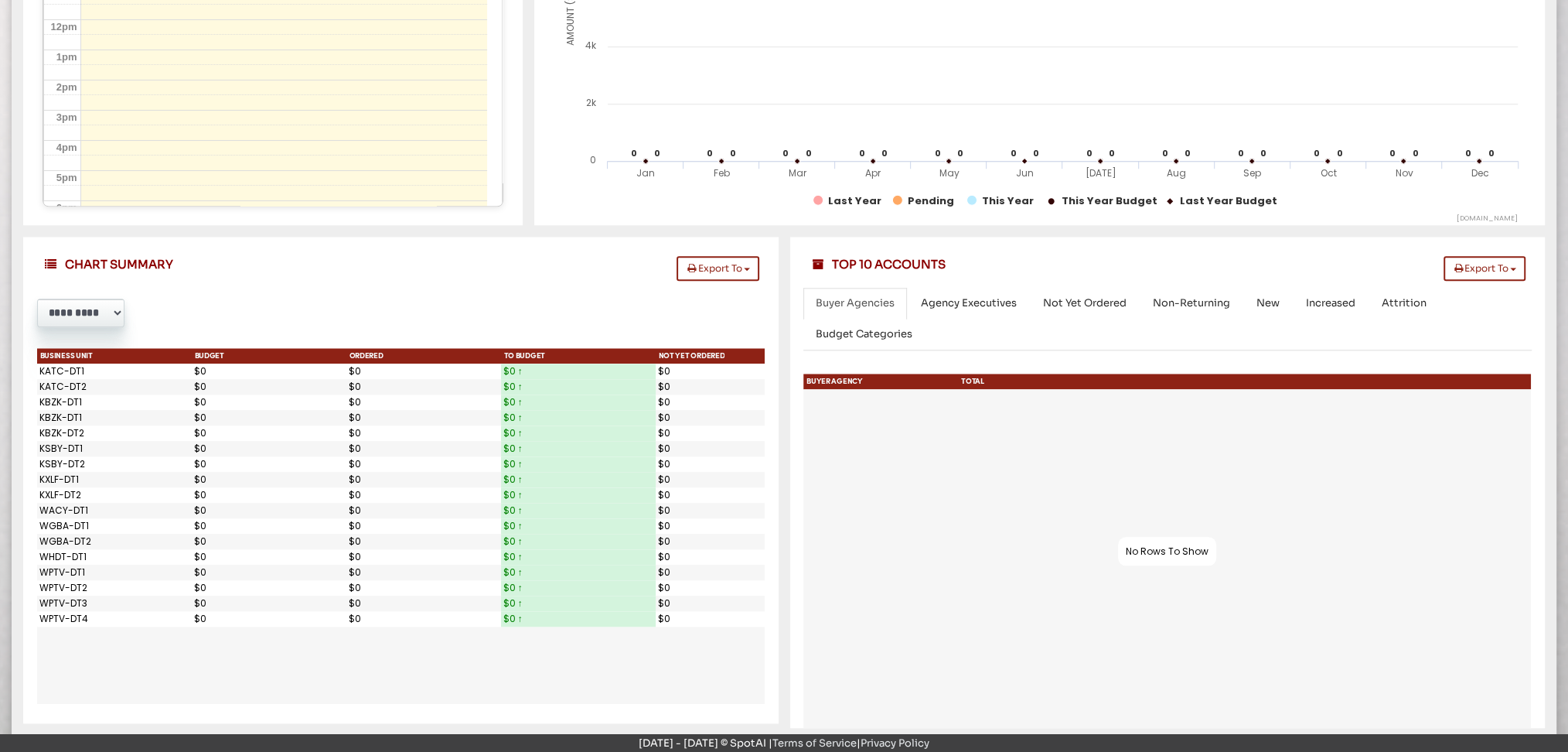
scroll to position [1440, 0]
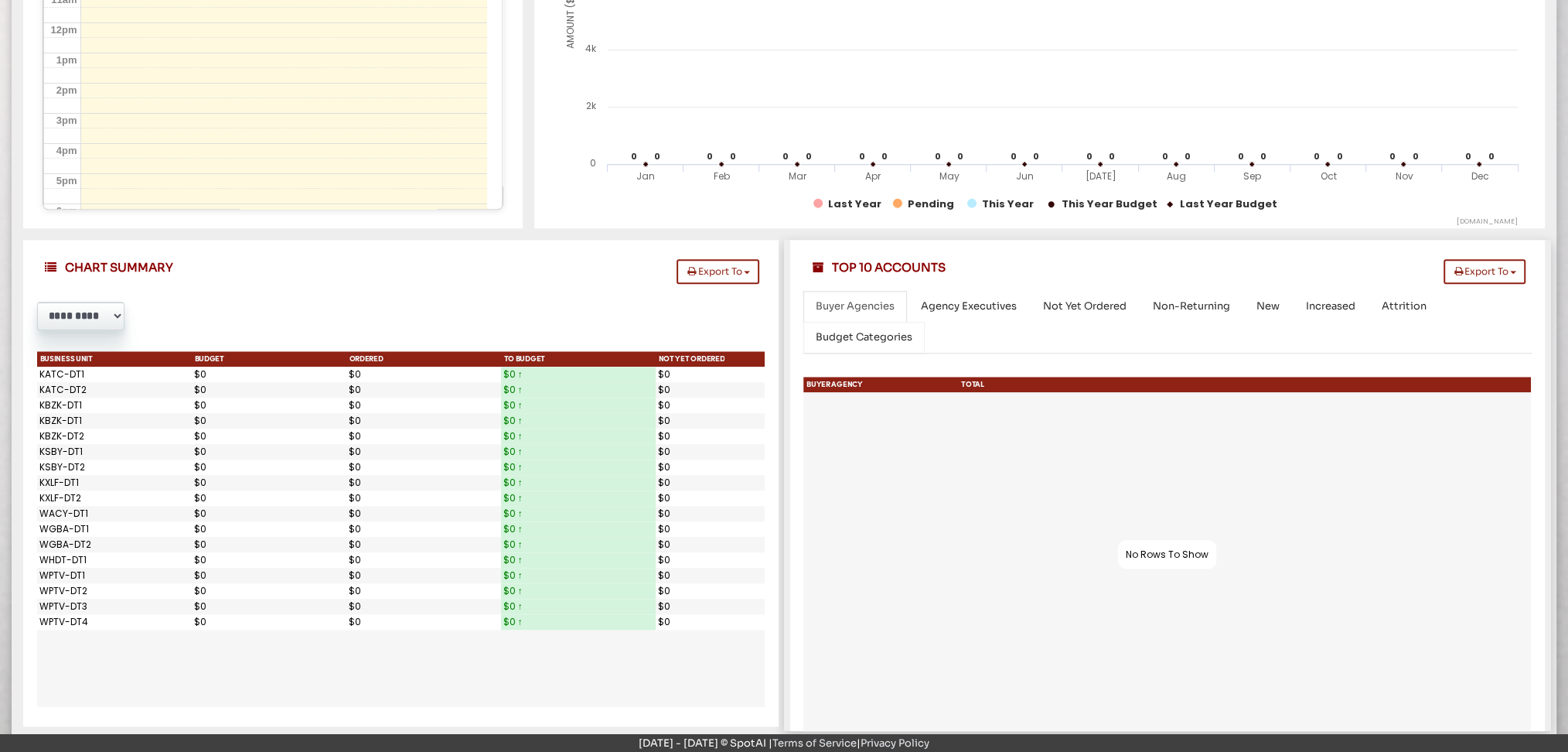
click at [836, 335] on span "Budget Categories" at bounding box center [863, 337] width 97 height 13
click at [1077, 304] on span "Not Yet Ordered" at bounding box center [1084, 305] width 83 height 13
click at [956, 301] on span "Agency Executives" at bounding box center [969, 305] width 96 height 13
click at [1408, 576] on div at bounding box center [1168, 562] width 739 height 341
click at [851, 336] on span "Budget Categories" at bounding box center [863, 337] width 97 height 13
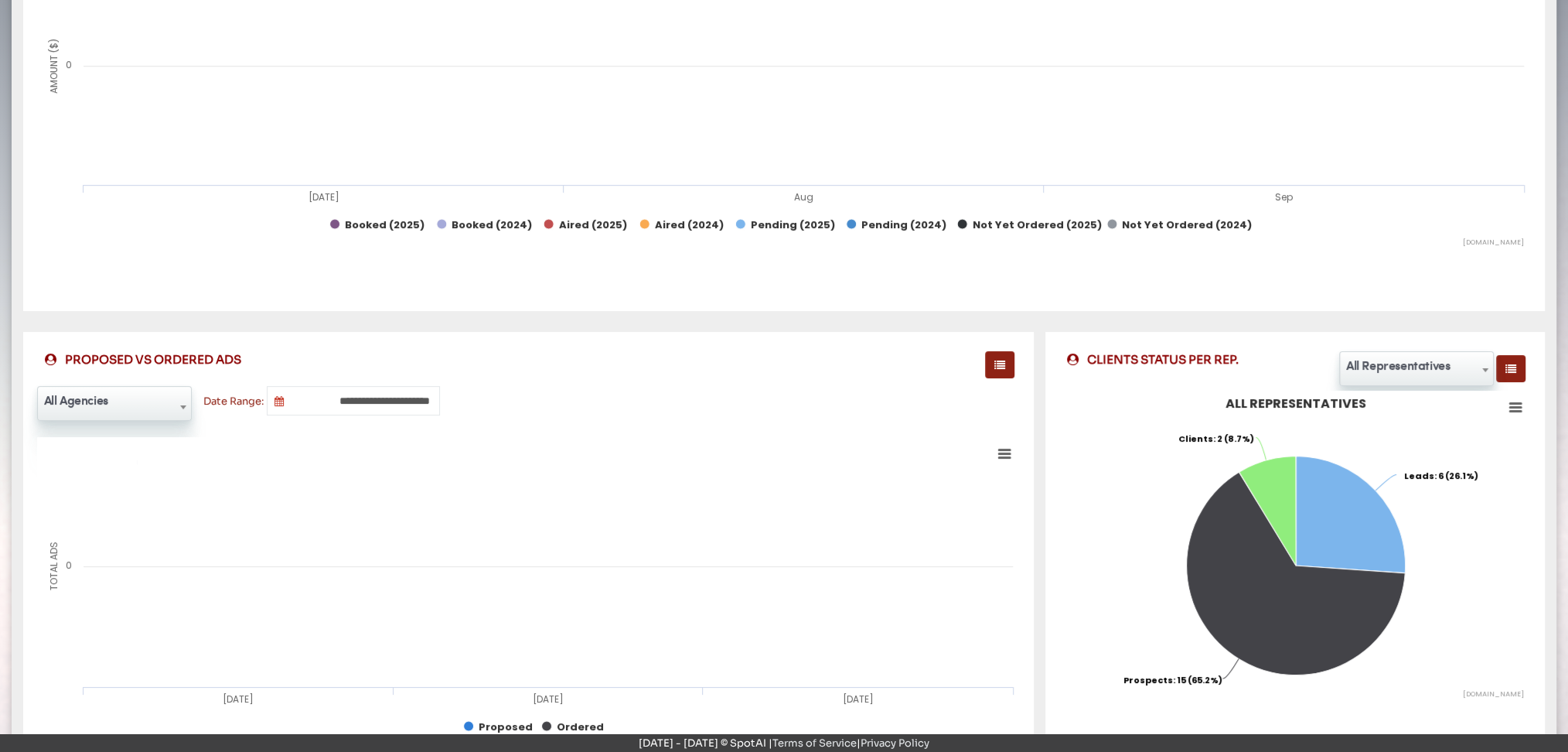
scroll to position [0, 0]
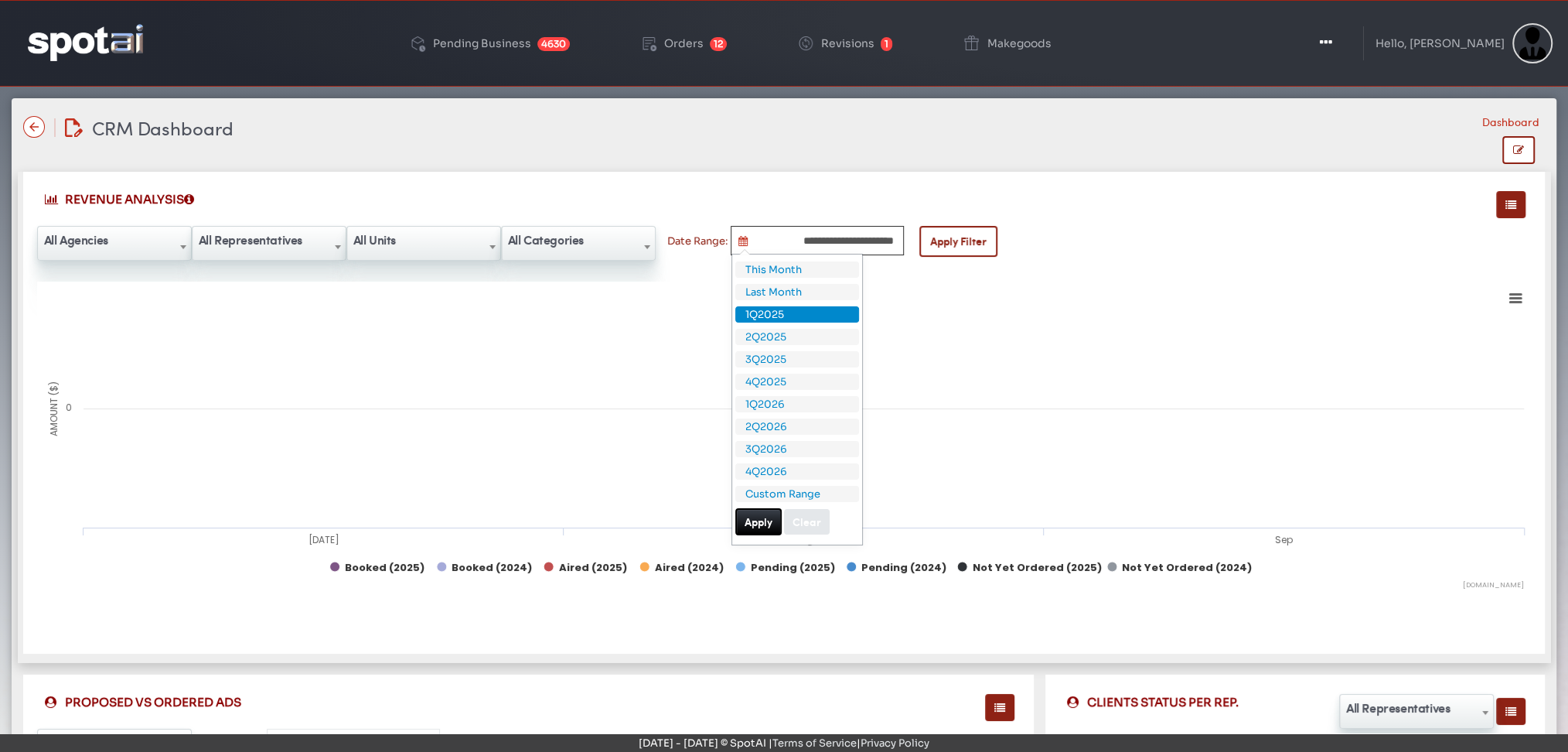
click at [837, 229] on input "**********" at bounding box center [817, 240] width 173 height 29
